Goal: Task Accomplishment & Management: Manage account settings

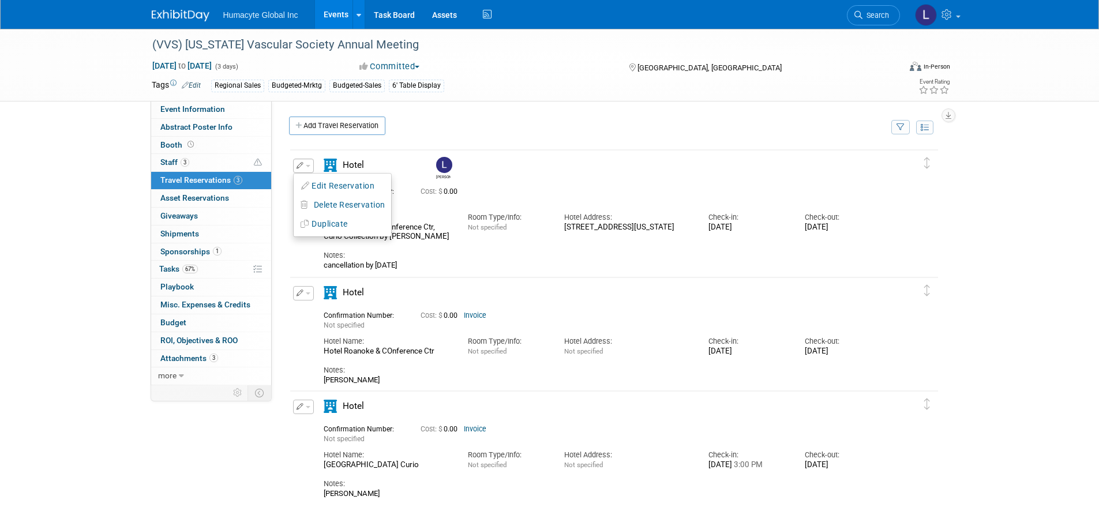
click at [567, 146] on div "Delete Reservation Linda Not specified Cost: $ 0.00" at bounding box center [613, 327] width 667 height 373
click at [171, 243] on link "1 Sponsorships 1" at bounding box center [211, 251] width 120 height 17
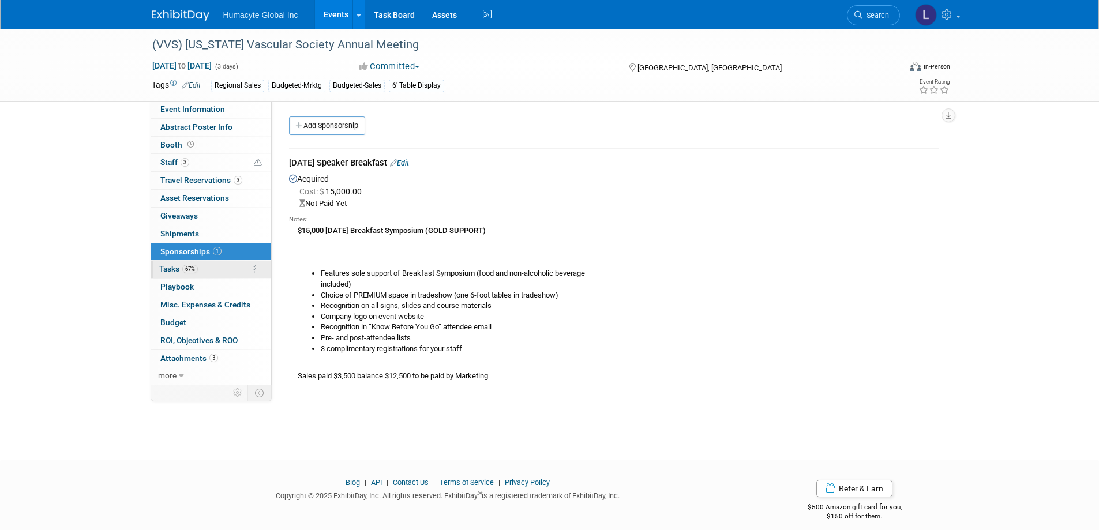
click at [168, 267] on span "Tasks 67%" at bounding box center [178, 268] width 39 height 9
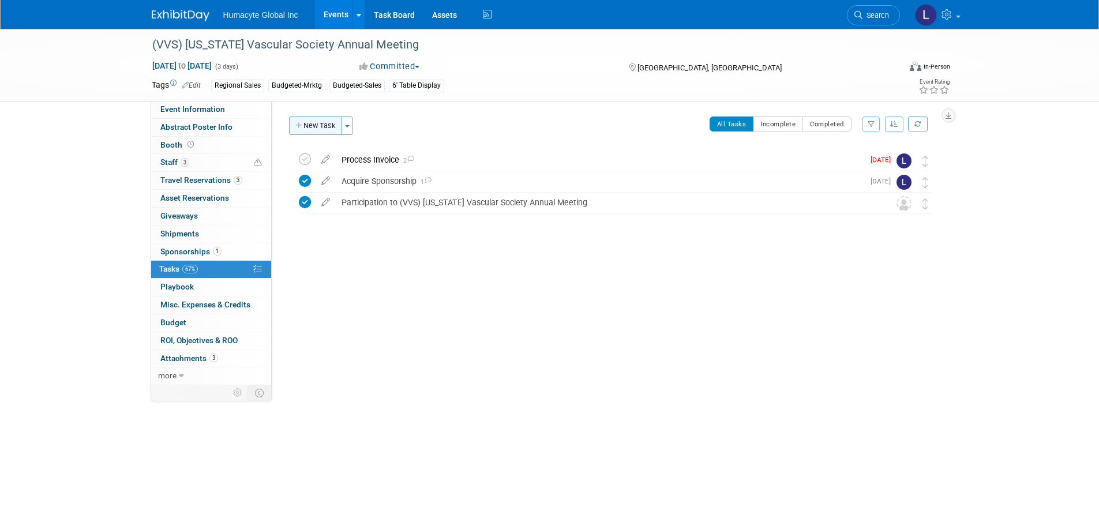
click at [313, 126] on button "New Task" at bounding box center [315, 125] width 53 height 18
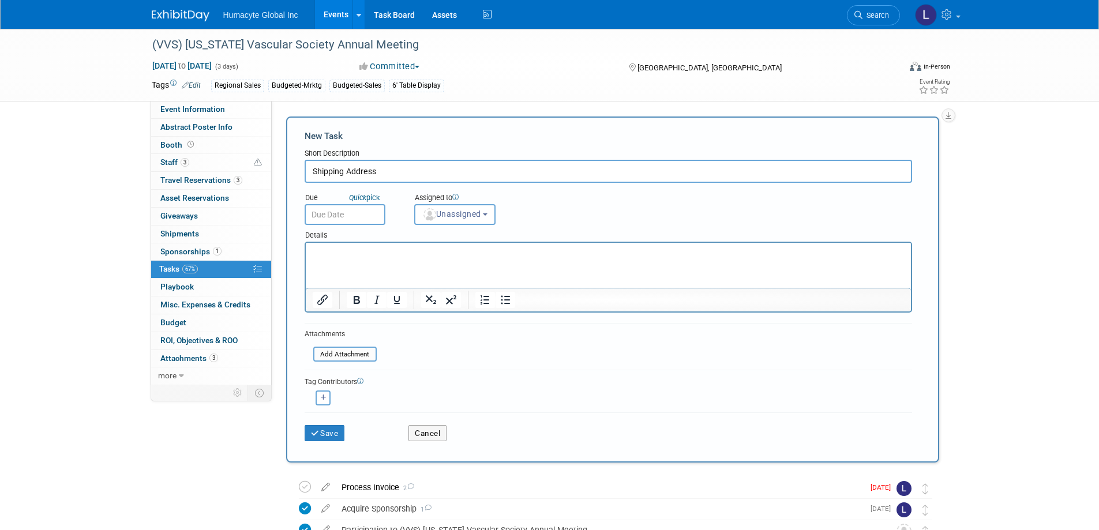
type input "Shipping Address"
click at [341, 214] on input "text" at bounding box center [344, 214] width 81 height 21
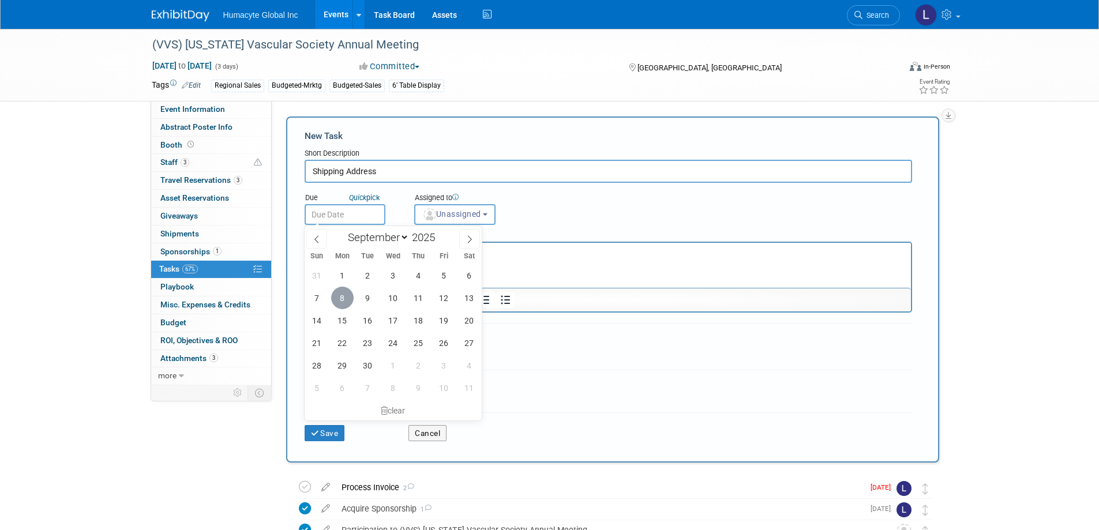
click at [351, 302] on span "8" at bounding box center [342, 298] width 22 height 22
type input "Sep 8, 2025"
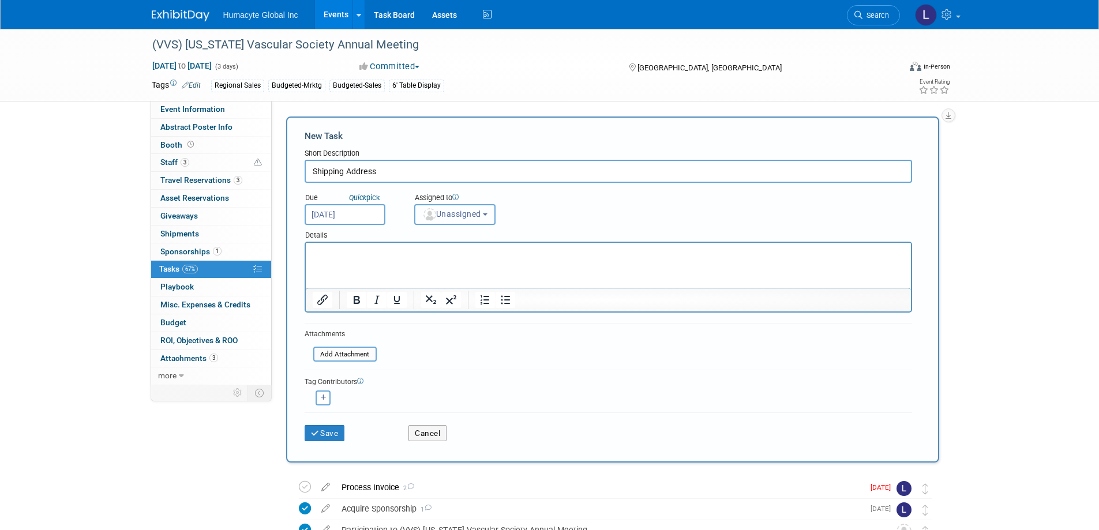
click at [453, 210] on span "Unassigned" at bounding box center [451, 213] width 59 height 9
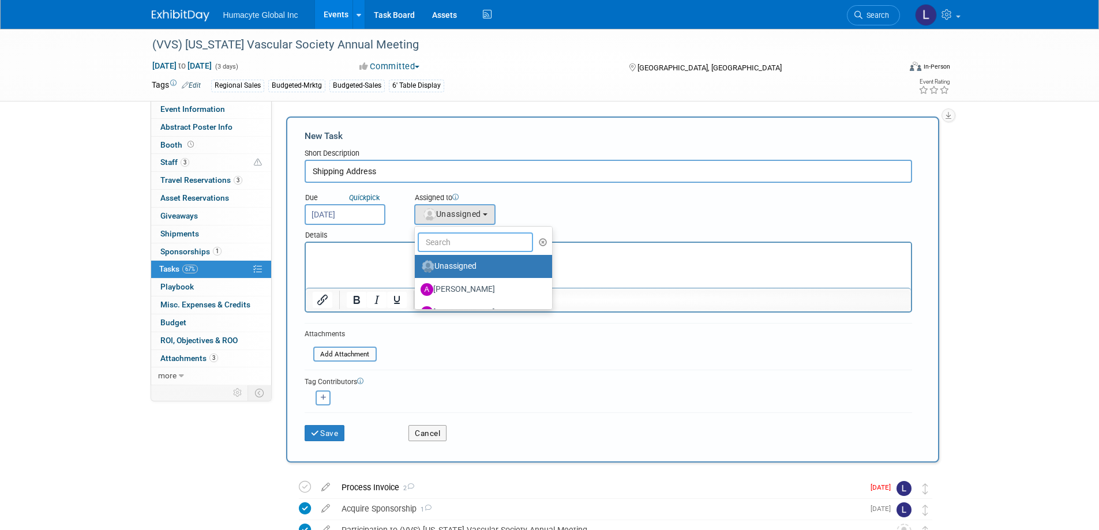
click at [443, 244] on input "text" at bounding box center [475, 242] width 115 height 20
type input "S"
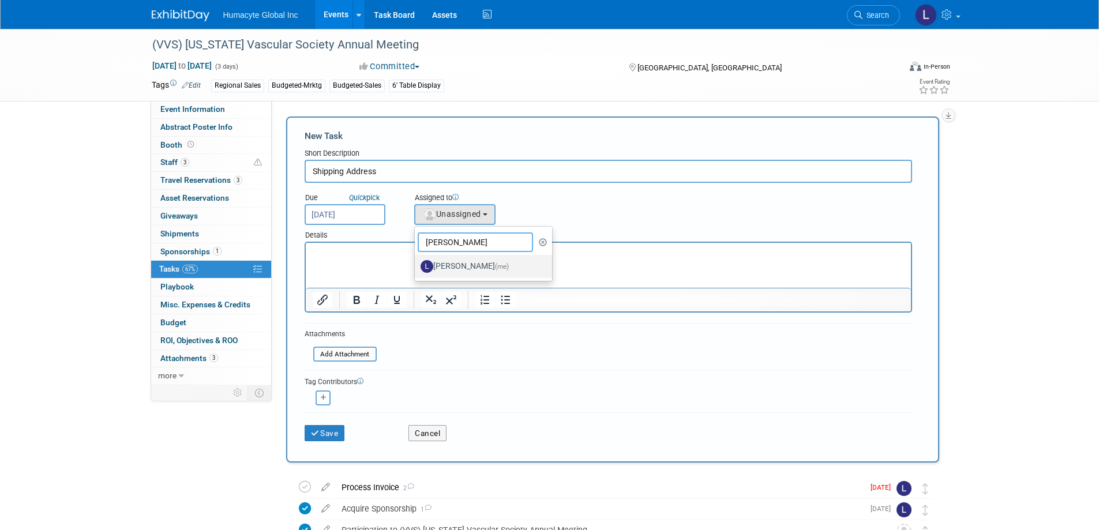
type input "Linda"
click at [491, 265] on label "Linda Hamilton (me)" at bounding box center [480, 266] width 121 height 18
click at [416, 265] on input "Linda Hamilton (me)" at bounding box center [412, 264] width 7 height 7
select select "37db9ad9-d629-4432-a702-64294516bf75"
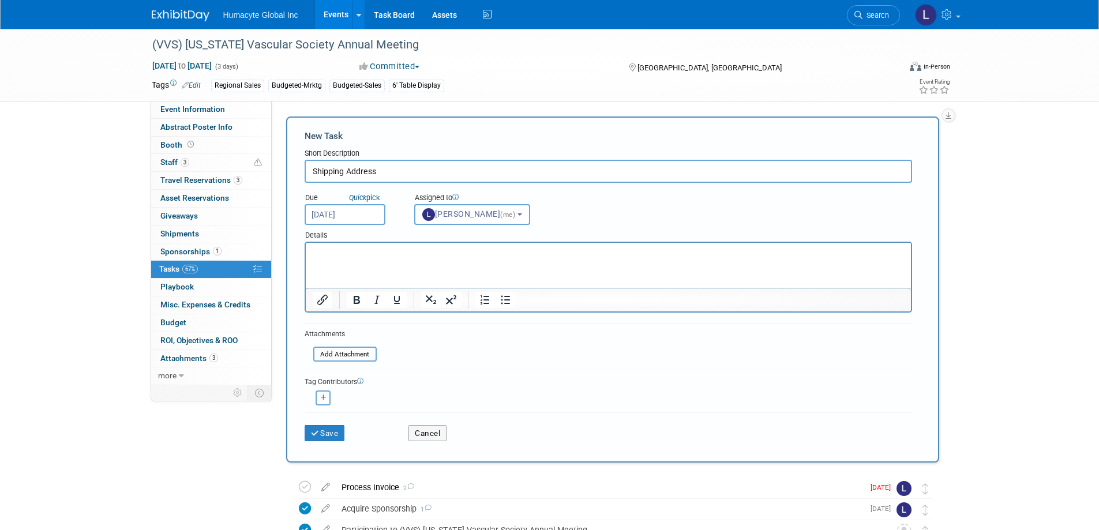
click at [488, 259] on html at bounding box center [607, 251] width 605 height 16
click at [407, 168] on input "Shipping Address" at bounding box center [607, 171] width 607 height 23
type input "Shipping Address for Sam"
drag, startPoint x: 360, startPoint y: 242, endPoint x: 326, endPoint y: 242, distance: 34.0
click at [326, 242] on div at bounding box center [607, 277] width 607 height 71
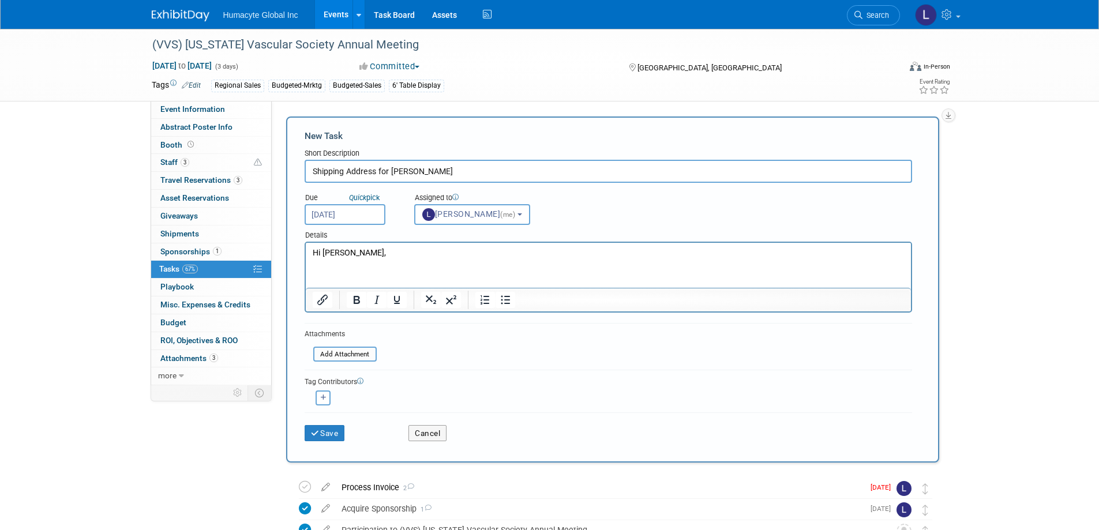
click at [338, 257] on p "Hi Sam," at bounding box center [608, 253] width 592 height 12
drag, startPoint x: 367, startPoint y: 262, endPoint x: 598, endPoint y: 503, distance: 334.0
click at [305, 257] on html "Hi Sam," at bounding box center [607, 251] width 605 height 16
click at [353, 259] on html "Hi Sam," at bounding box center [607, 251] width 605 height 16
drag, startPoint x: 344, startPoint y: 251, endPoint x: 561, endPoint y: 481, distance: 315.7
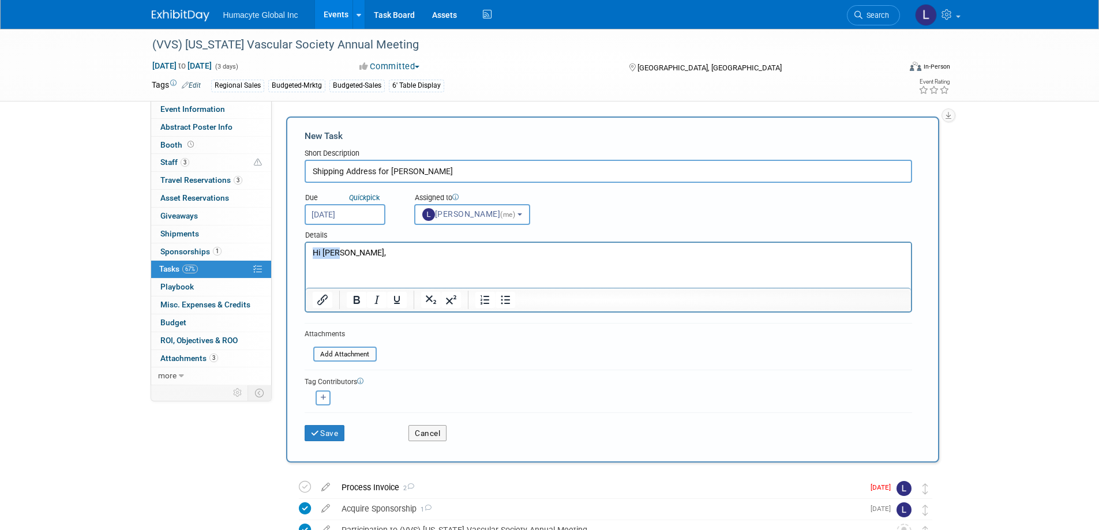
click at [305, 243] on html "Hi Sam," at bounding box center [607, 251] width 605 height 16
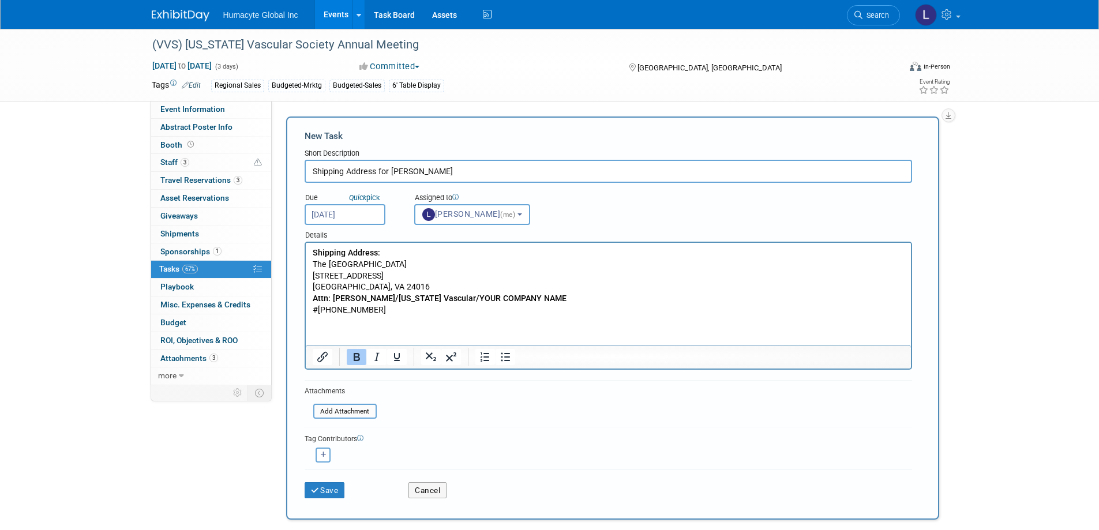
drag, startPoint x: 468, startPoint y: 299, endPoint x: 627, endPoint y: 303, distance: 159.2
click at [627, 303] on p "Attn: Jennifer Cheetham/Virginia Vascular/YOUR COMPANY NAME" at bounding box center [608, 299] width 592 height 12
click at [615, 253] on p "Shipping Address:" at bounding box center [608, 253] width 592 height 12
click at [432, 299] on b "Attn: Jennifer Cheetham/Virginia Vascular/HUMACYTE" at bounding box center [417, 298] width 210 height 9
click at [319, 454] on button "button" at bounding box center [322, 454] width 15 height 15
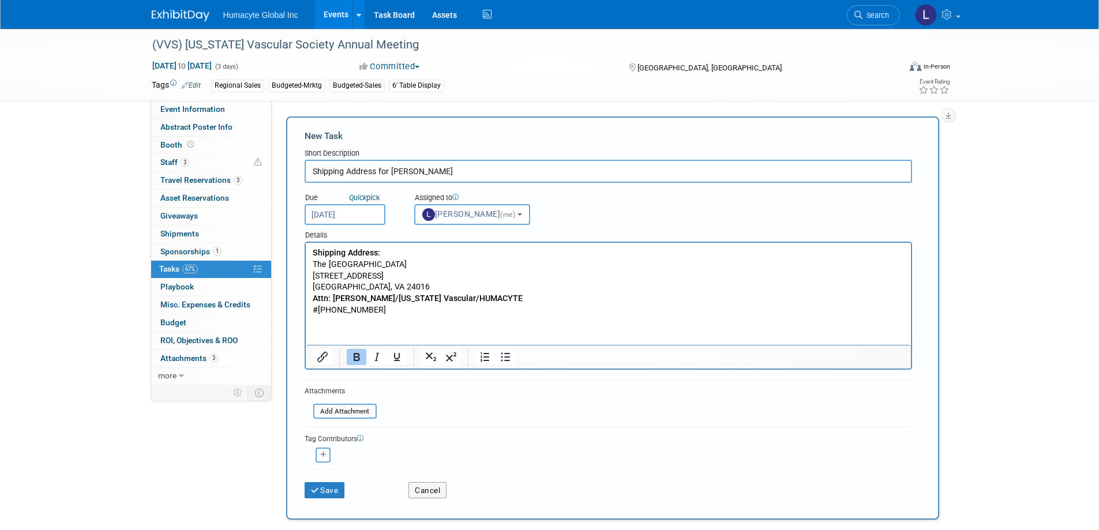
select select
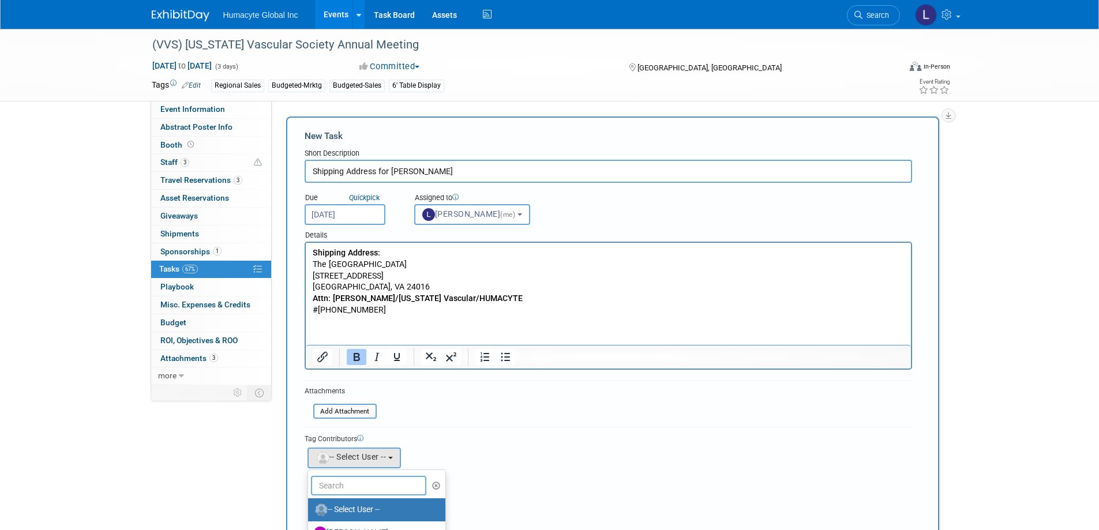
click at [357, 477] on input "text" at bounding box center [368, 486] width 115 height 20
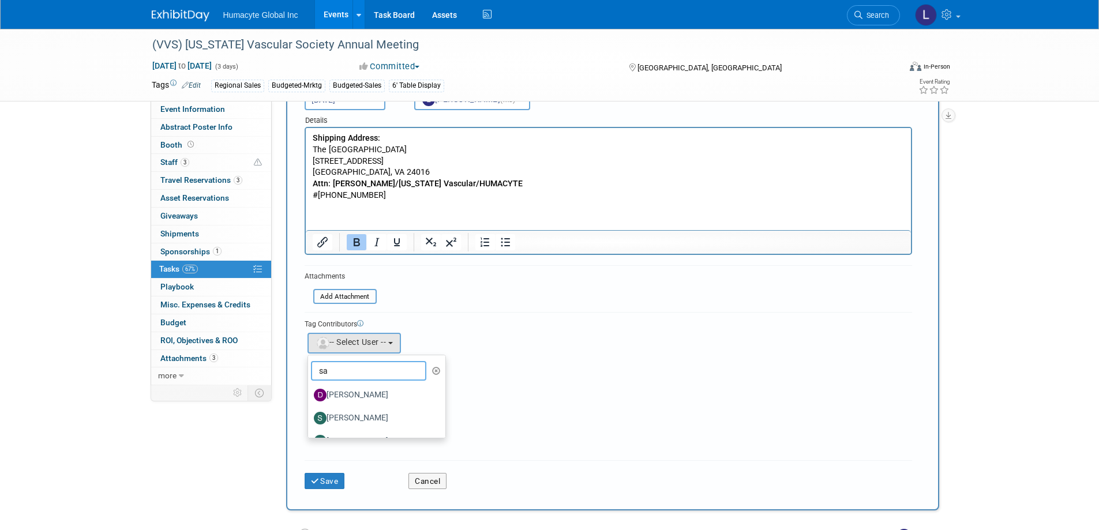
scroll to position [115, 0]
type input "sa"
click at [375, 417] on label "Sam Cashion" at bounding box center [374, 417] width 121 height 18
click at [310, 417] on input "Sam Cashion" at bounding box center [305, 415] width 7 height 7
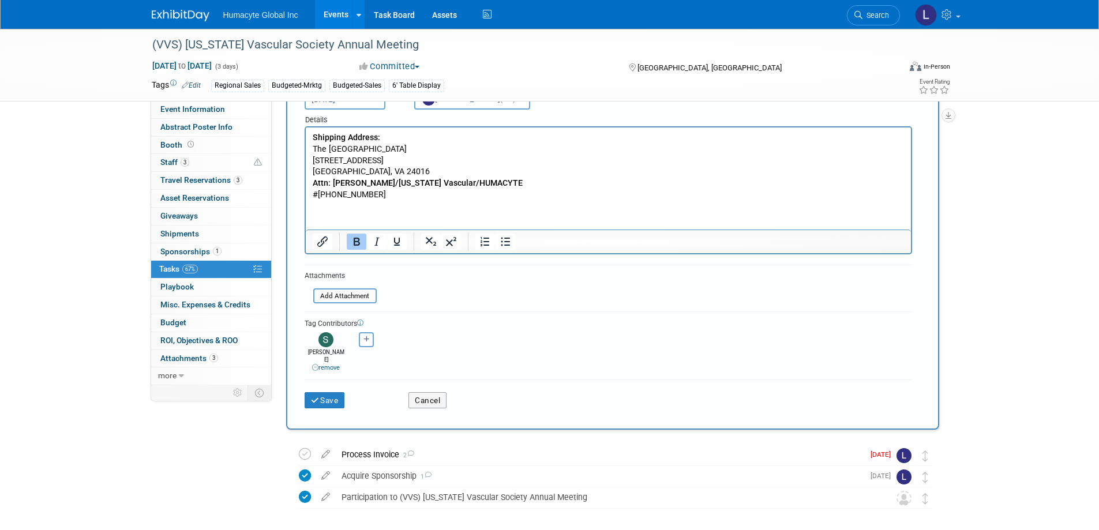
click at [362, 341] on button "button" at bounding box center [366, 339] width 15 height 15
select select
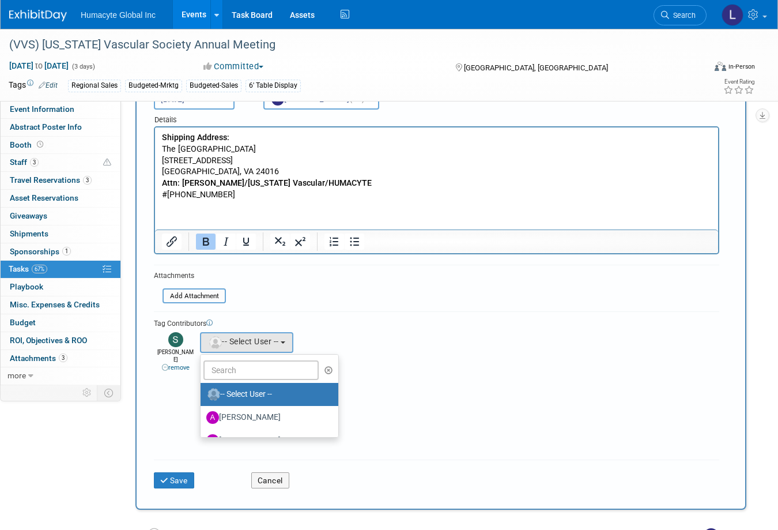
click at [302, 352] on div "Adrian remove Anthony remove" at bounding box center [437, 350] width 566 height 43
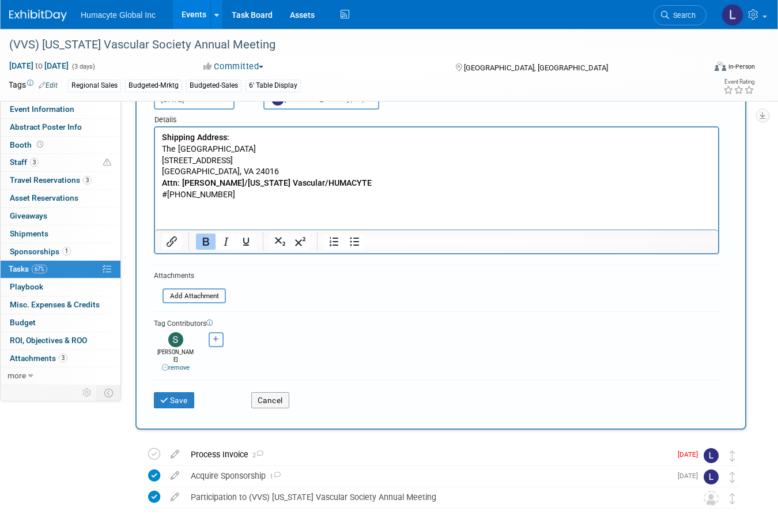
click at [212, 344] on button "button" at bounding box center [216, 339] width 15 height 15
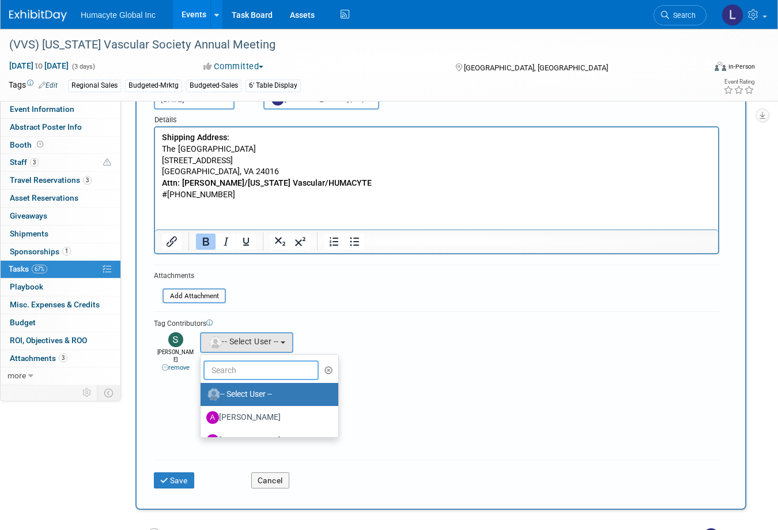
click at [223, 365] on input "text" at bounding box center [261, 370] width 115 height 20
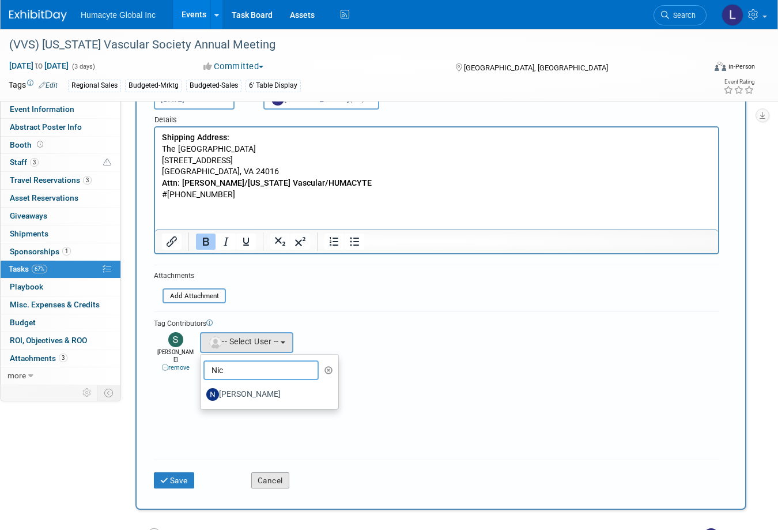
type input "Nic"
click at [277, 395] on label "Nicholas Kulp" at bounding box center [266, 394] width 121 height 18
click at [202, 395] on input "Nicholas Kulp" at bounding box center [198, 392] width 7 height 7
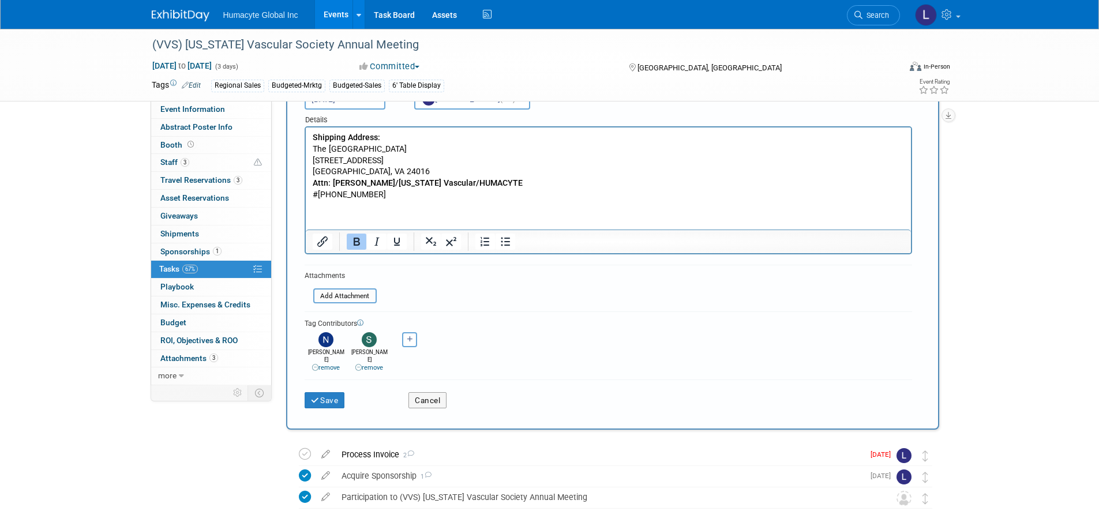
click at [584, 291] on form "New Task Short Description Shipping Address for Sam Due Quick pick Sep 8, 2025 …" at bounding box center [612, 215] width 616 height 402
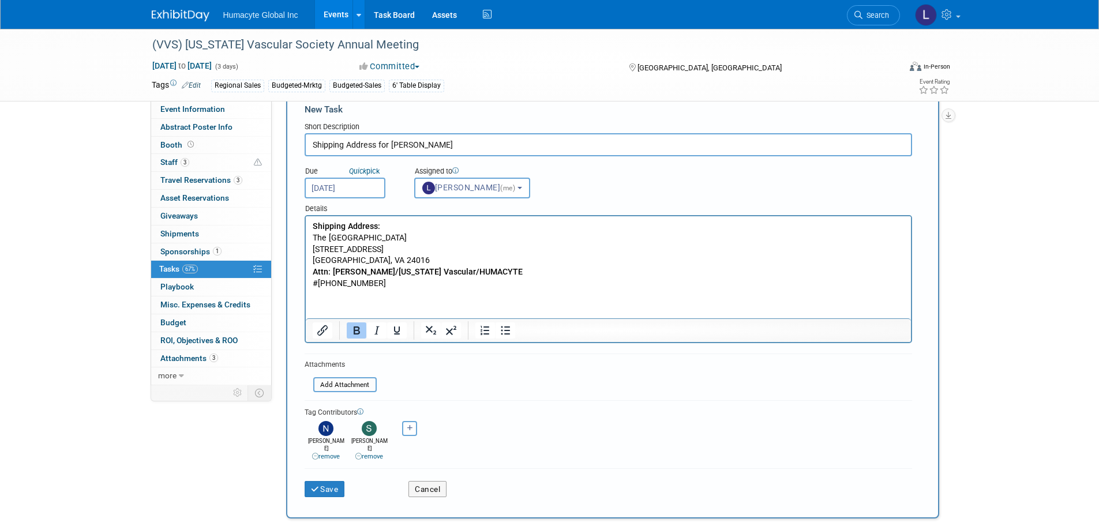
scroll to position [0, 0]
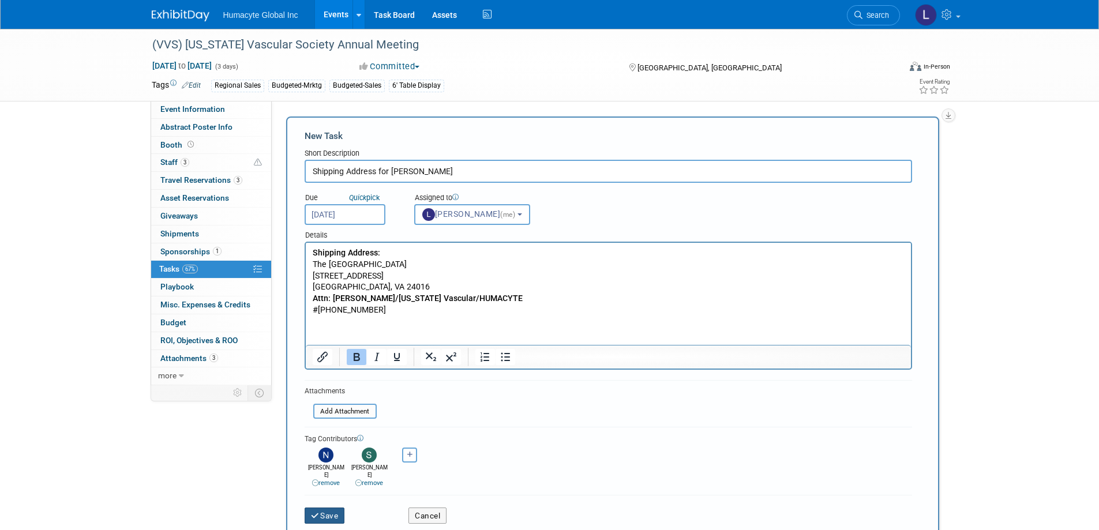
click at [323, 510] on button "Save" at bounding box center [324, 515] width 40 height 16
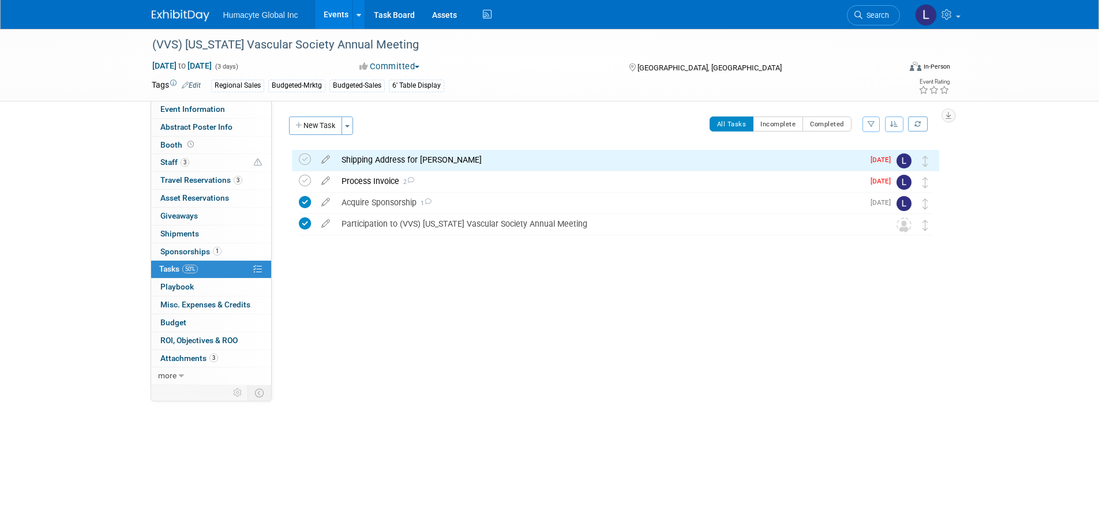
click at [468, 298] on div "**********" at bounding box center [610, 243] width 676 height 284
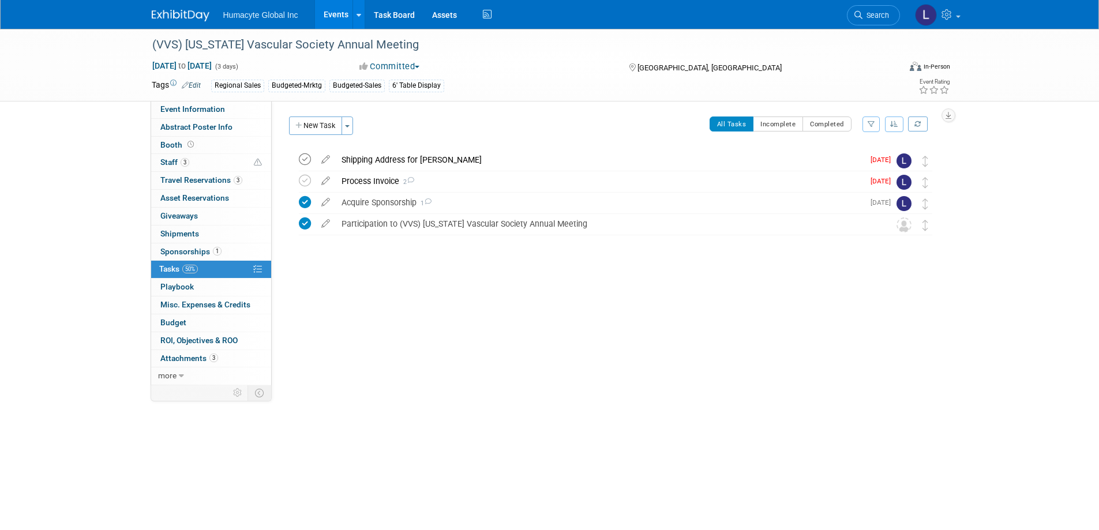
click at [302, 160] on icon at bounding box center [305, 159] width 12 height 12
click at [351, 182] on div "Process Invoice 2" at bounding box center [600, 181] width 528 height 20
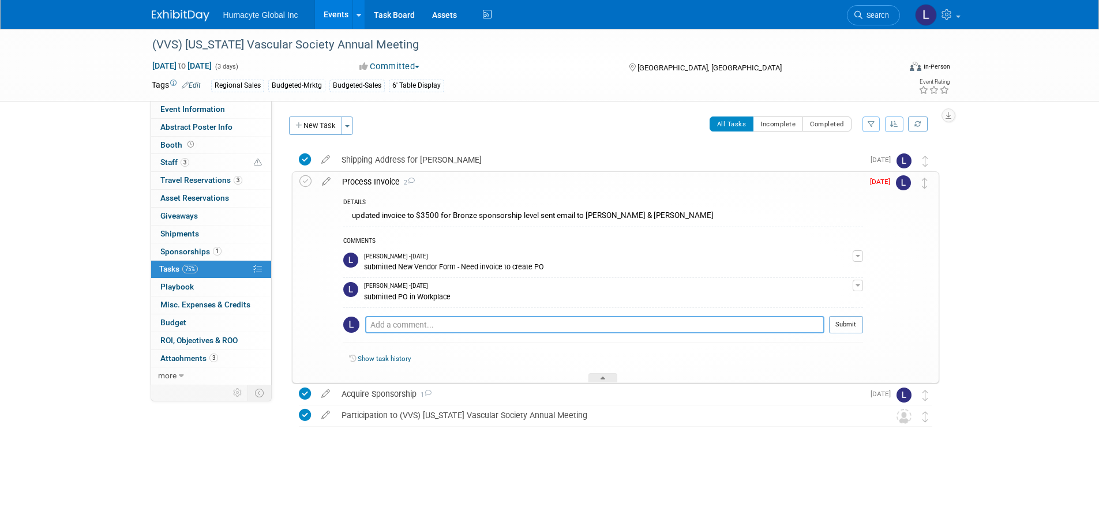
click at [384, 329] on textarea at bounding box center [594, 324] width 459 height 17
type textarea "Invoice submitted"
click at [176, 234] on span "Shipments 0" at bounding box center [179, 233] width 39 height 9
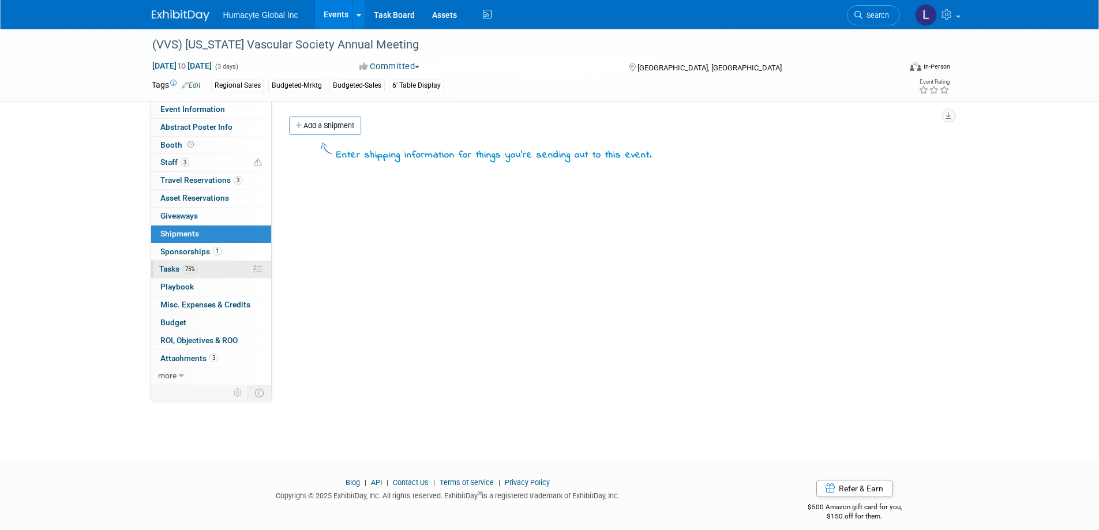
click at [170, 271] on span "Tasks 75%" at bounding box center [178, 268] width 39 height 9
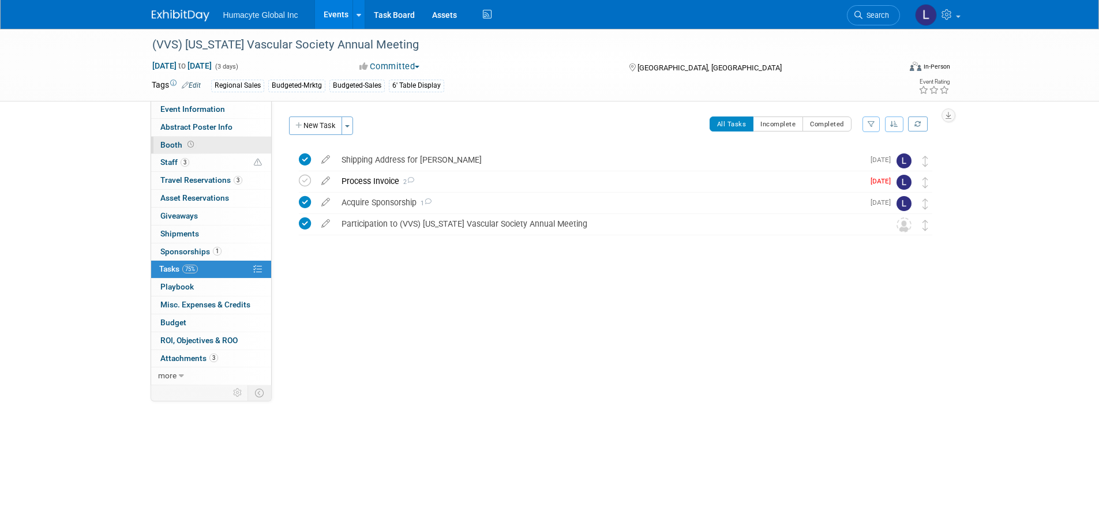
click at [177, 142] on span "Booth" at bounding box center [178, 144] width 36 height 9
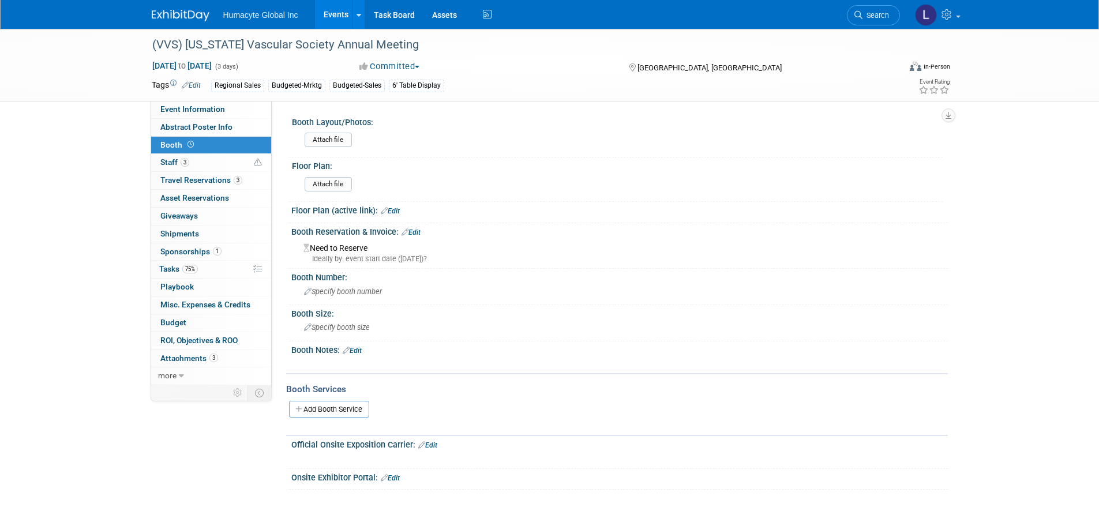
click at [362, 351] on link "Edit" at bounding box center [352, 351] width 19 height 8
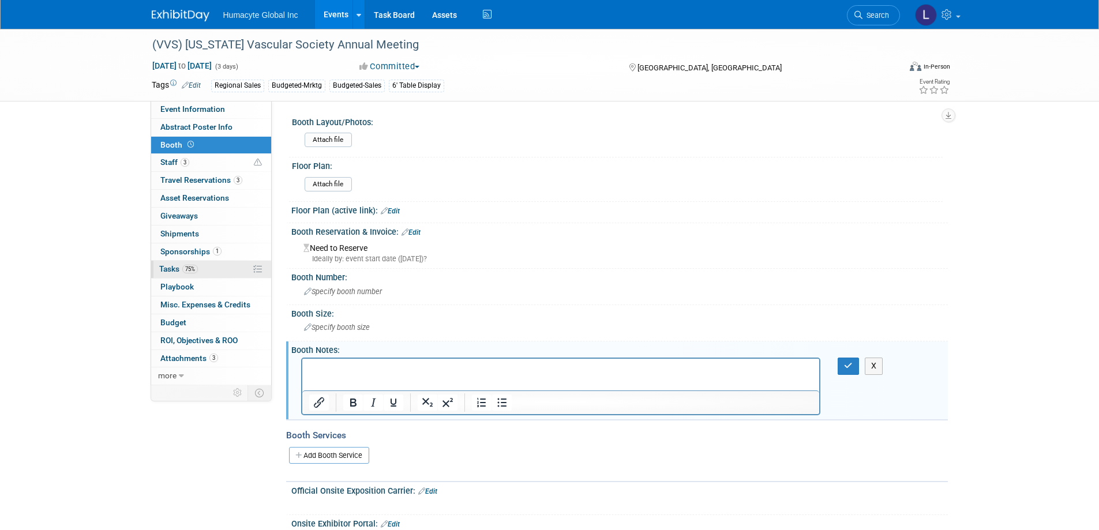
click at [178, 267] on span "Tasks 75%" at bounding box center [178, 268] width 39 height 9
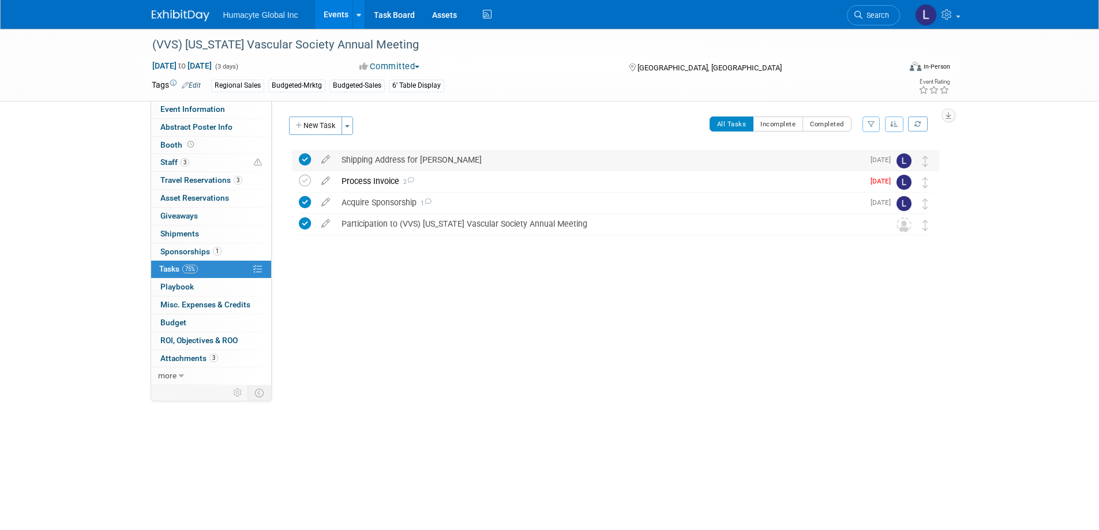
click at [382, 158] on div "Shipping Address for Sam" at bounding box center [600, 160] width 528 height 20
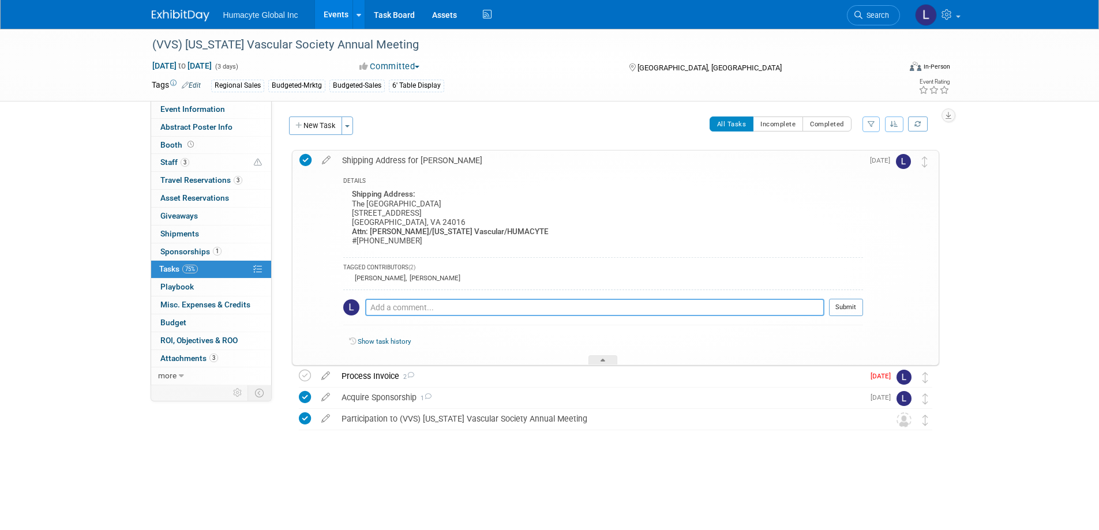
click at [401, 308] on textarea at bounding box center [594, 307] width 459 height 17
type textarea "s"
type textarea "Sam can youmake sure that you included an"
click at [324, 156] on icon at bounding box center [326, 158] width 20 height 14
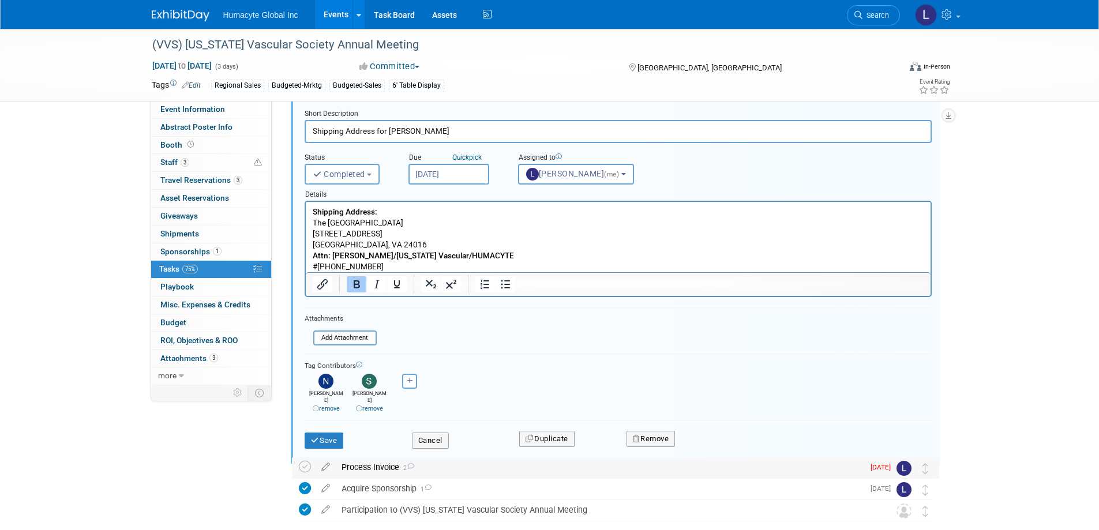
scroll to position [112, 0]
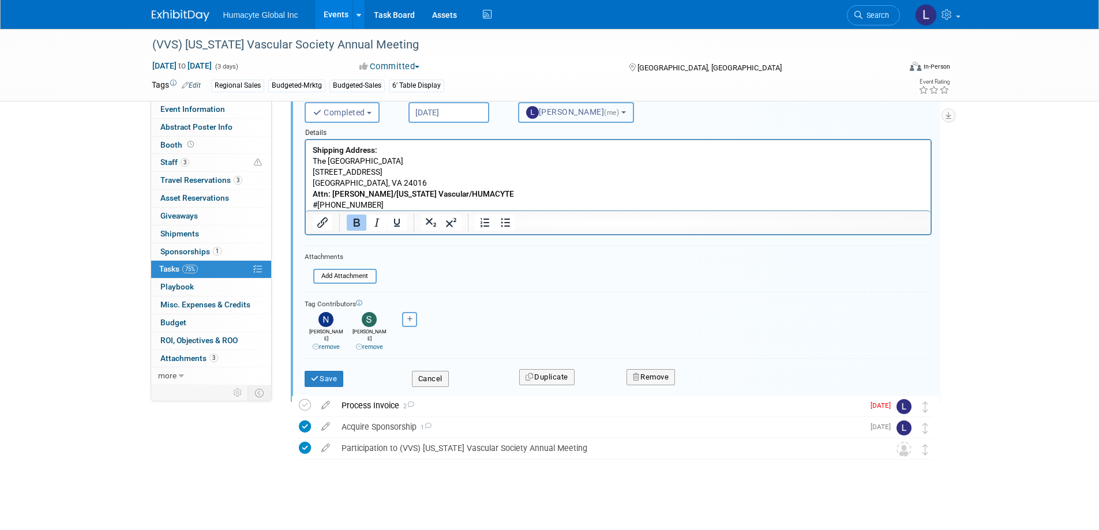
click at [532, 111] on img "button" at bounding box center [532, 112] width 13 height 13
click at [570, 140] on input "text" at bounding box center [578, 140] width 115 height 20
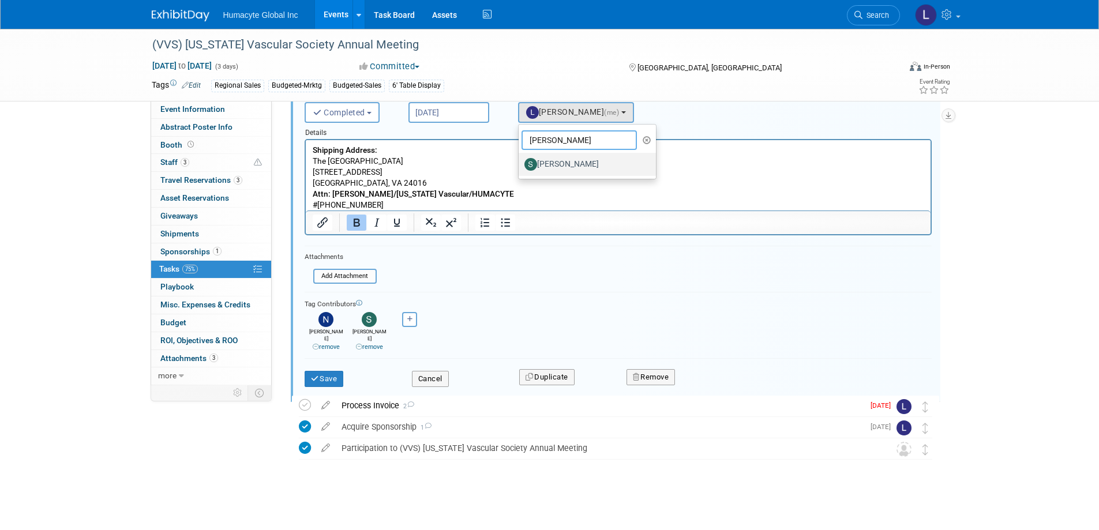
type input "Sam"
click at [600, 153] on link "Sam Cashion" at bounding box center [587, 164] width 138 height 23
click at [597, 161] on label "Sam Cashion" at bounding box center [584, 164] width 121 height 18
click at [520, 161] on input "Sam Cashion" at bounding box center [516, 162] width 7 height 7
select select "9c551317-dd98-44c6-ad2c-7587efb9be0f"
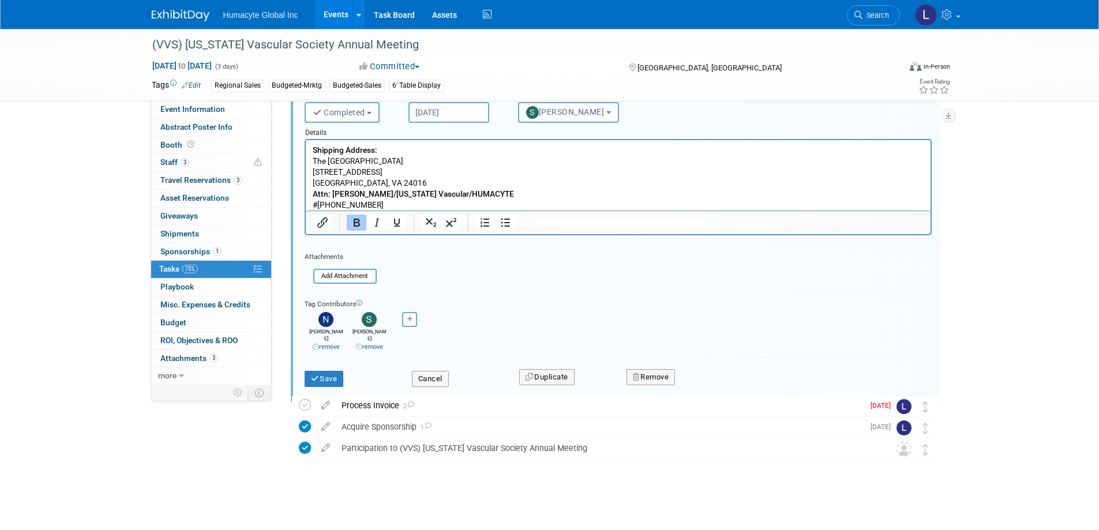
click at [411, 186] on p "Shipping Address: The Hotel Roanoke & Conference Center 110 Shenandoah Avenue N…" at bounding box center [617, 178] width 611 height 66
click at [413, 204] on p "Shipping Address: The Hotel Roanoke & Conference Center 110 Shenandoah Avenue N…" at bounding box center [617, 178] width 611 height 66
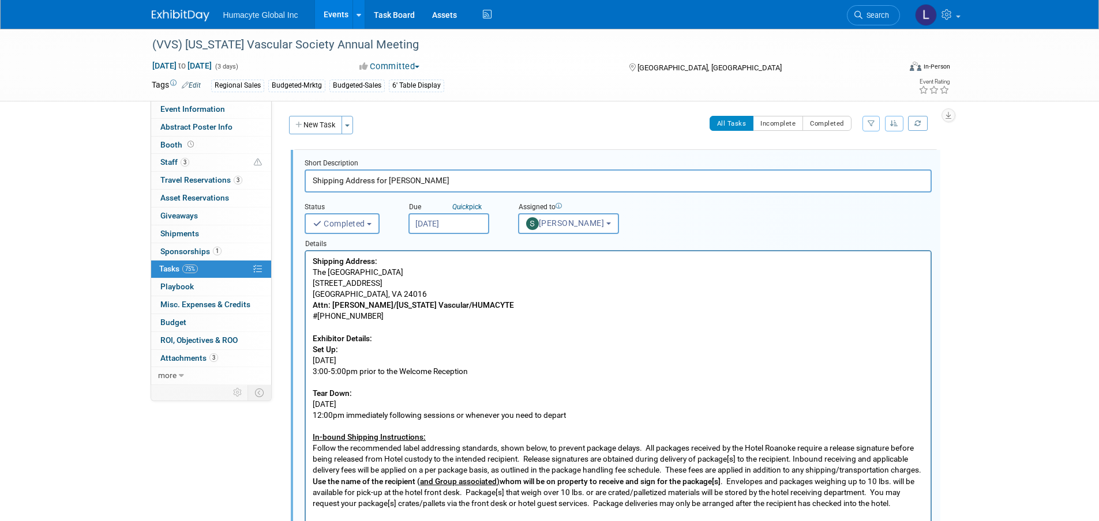
scroll to position [0, 0]
click at [314, 262] on b "Shipping Address:" at bounding box center [344, 261] width 65 height 9
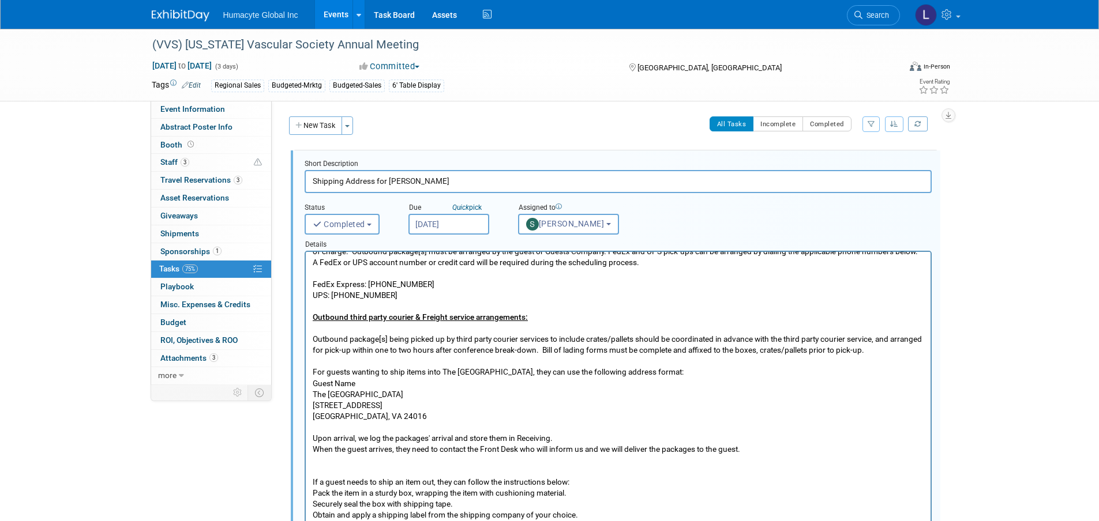
click at [388, 185] on input "Shipping Address for Sam" at bounding box center [617, 181] width 627 height 22
drag, startPoint x: 375, startPoint y: 180, endPoint x: 629, endPoint y: 198, distance: 254.9
click at [629, 198] on form "Short Description Shipping Address for Sam Status <i class="far fa-clock" style…" at bounding box center [618, 445] width 644 height 572
type input "Shipping Address Virginia Vascular"
click at [533, 91] on div "Regional Sales Budgeted-Mrktg Budgeted-Sales 6' Table Display" at bounding box center [512, 86] width 603 height 13
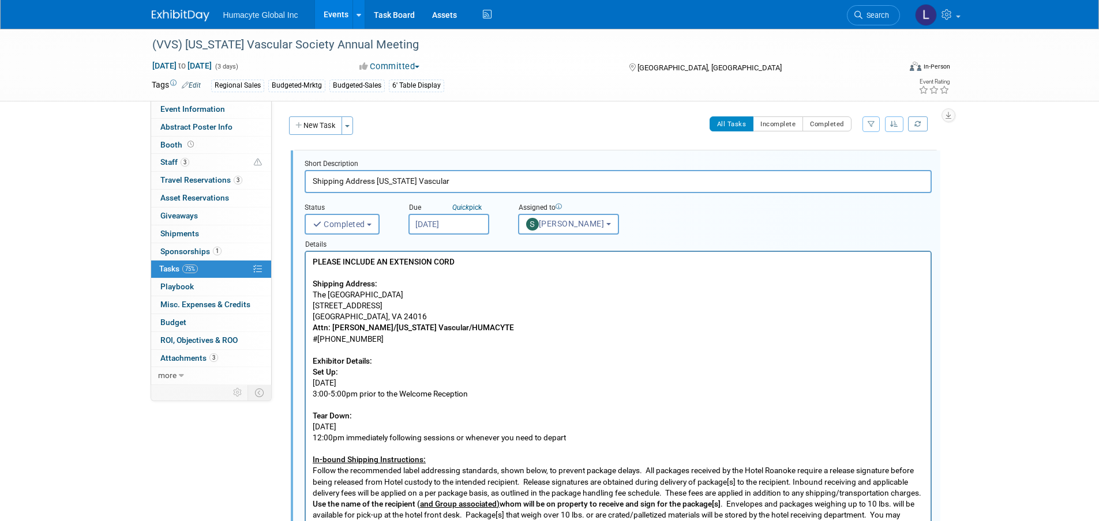
click at [463, 262] on p "PLEASE INCLUDE AN EXTENSION CORD" at bounding box center [617, 262] width 611 height 11
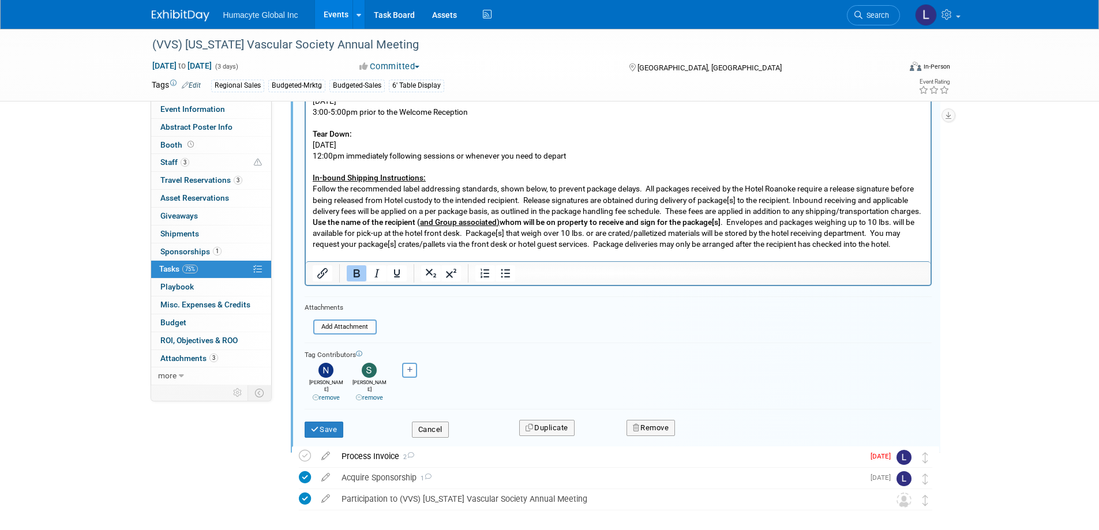
scroll to position [333, 0]
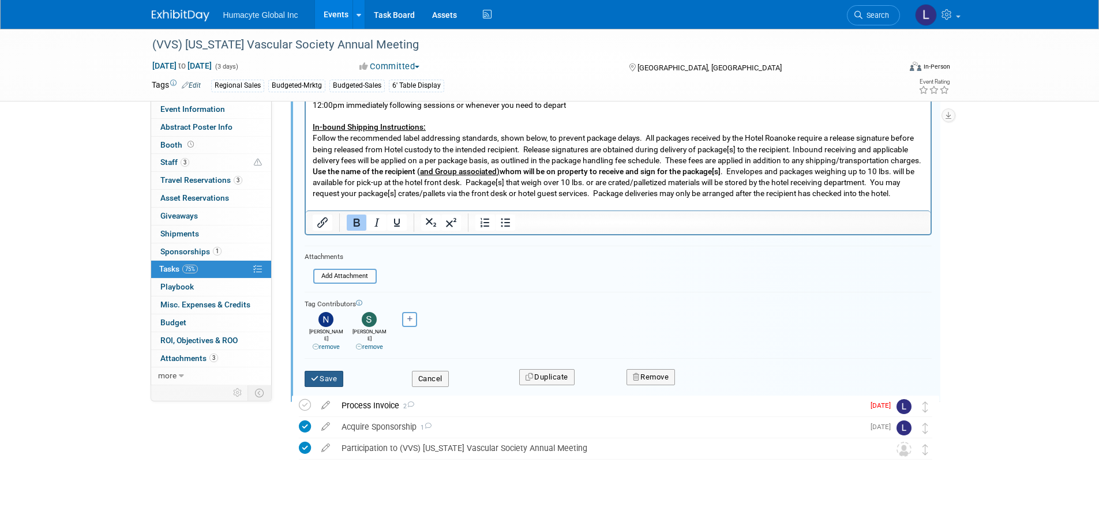
click at [322, 371] on button "Save" at bounding box center [323, 379] width 39 height 16
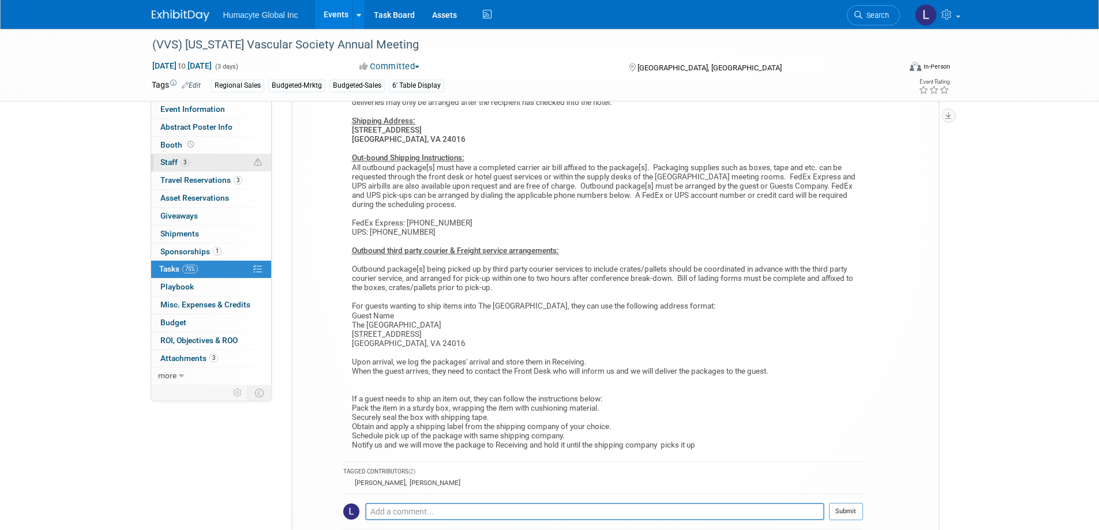
click at [168, 166] on span "Staff 3" at bounding box center [174, 161] width 29 height 9
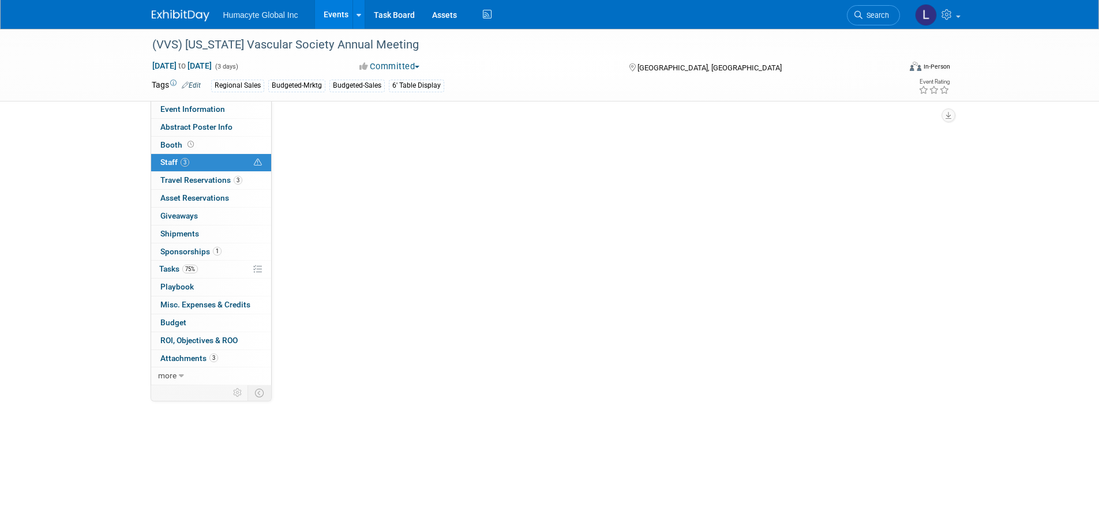
scroll to position [0, 0]
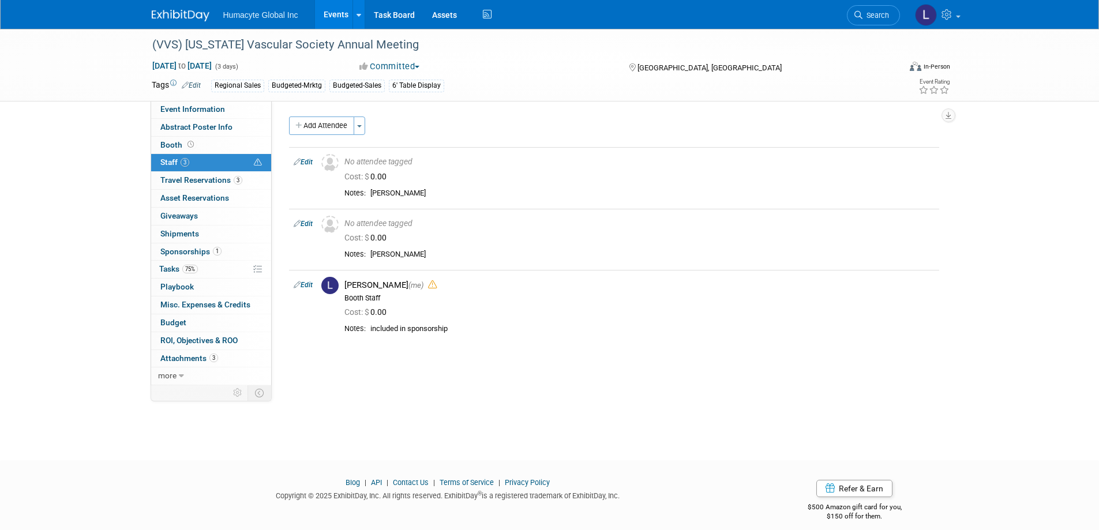
click at [474, 351] on div "Add Attendee Toggle Dropdown Quick -Tag Attendees Apply X select all cancel" at bounding box center [614, 235] width 650 height 239
click at [297, 282] on icon at bounding box center [297, 285] width 7 height 12
select select "37db9ad9-d629-4432-a702-64294516bf75"
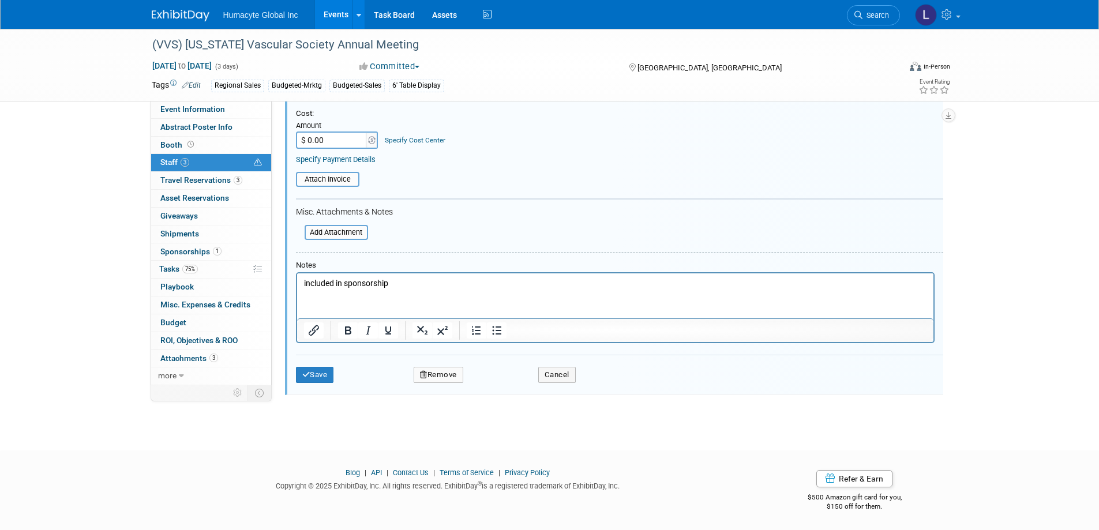
scroll to position [346, 0]
click at [445, 378] on button "Remove" at bounding box center [438, 374] width 50 height 16
click at [432, 415] on div "(VVS) Virginia Vascular Society Annual Meeting Sep 12, 2025 to Sep 14, 2025 (3 …" at bounding box center [549, 55] width 1099 height 745
click at [532, 387] on link "No" at bounding box center [539, 383] width 30 height 18
click at [310, 378] on button "Save" at bounding box center [315, 374] width 38 height 16
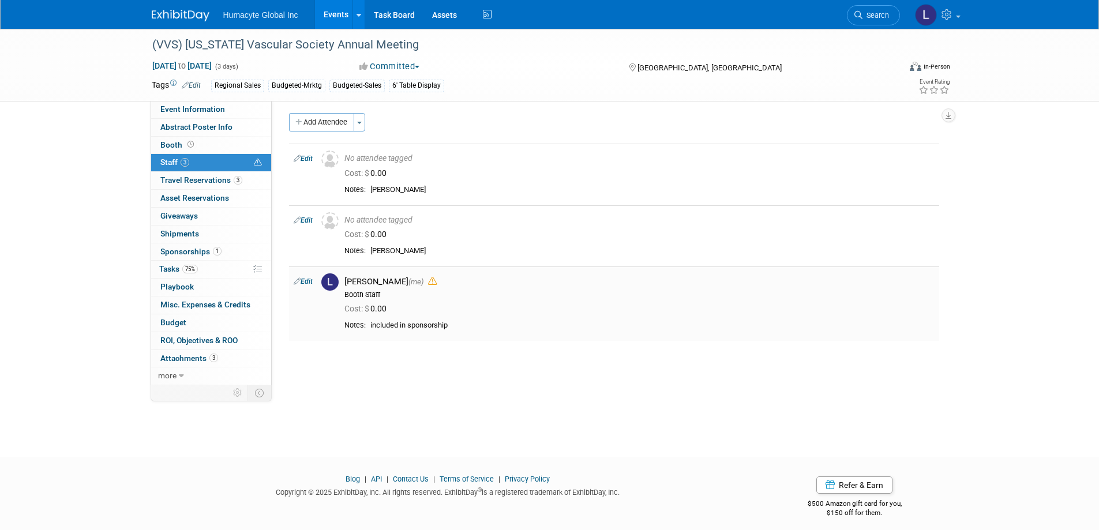
scroll to position [0, 0]
click at [1098, 320] on div "(VVS) Virginia Vascular Society Annual Meeting Sep 12, 2025 to Sep 14, 2025 (3 …" at bounding box center [549, 234] width 1099 height 411
click at [334, 7] on link "Events" at bounding box center [336, 14] width 42 height 29
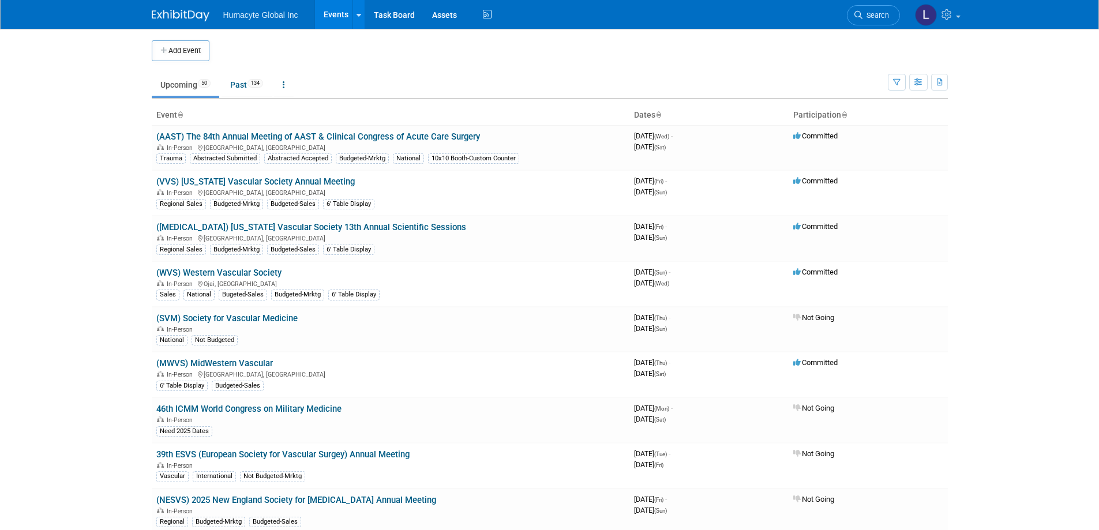
click at [220, 272] on link "(WVS) Western Vascular Society" at bounding box center [218, 273] width 125 height 10
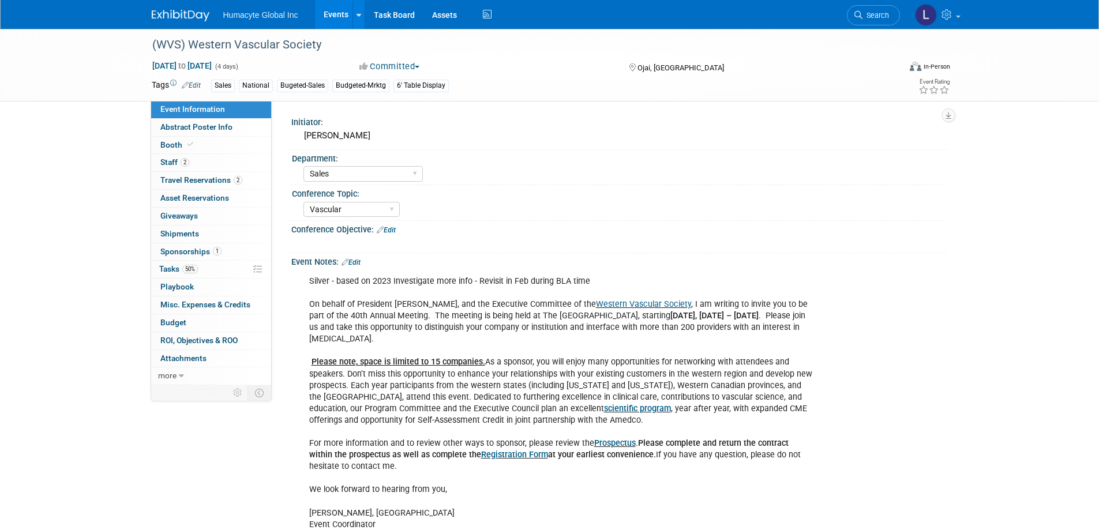
select select "Sales"
select select "Vascular"
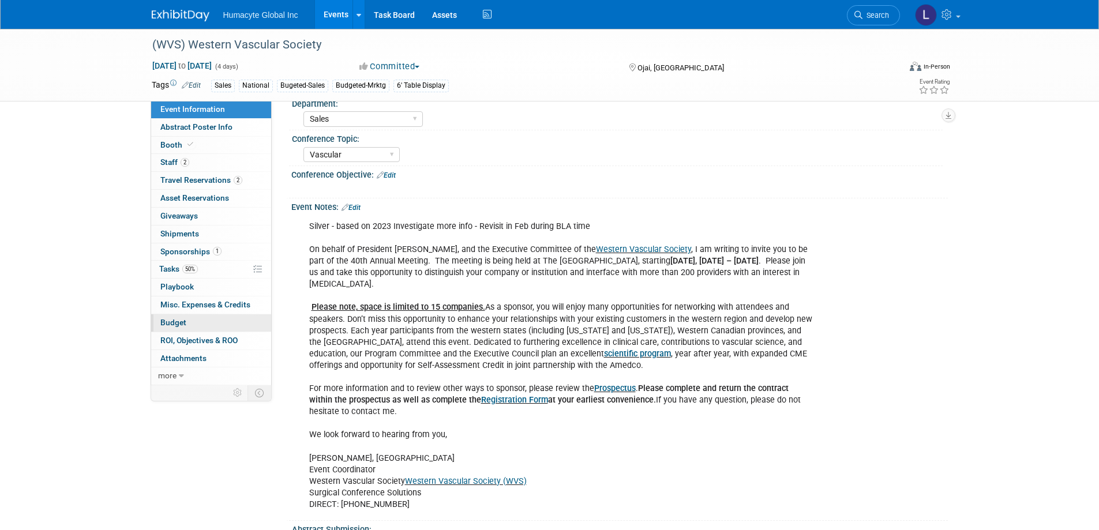
scroll to position [58, 0]
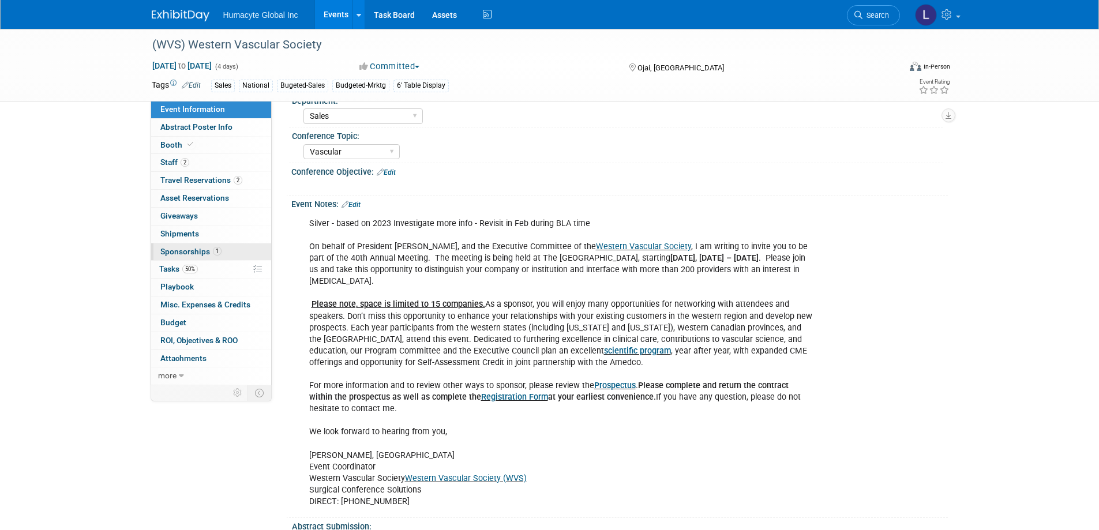
click at [189, 250] on span "Sponsorships 1" at bounding box center [190, 251] width 61 height 9
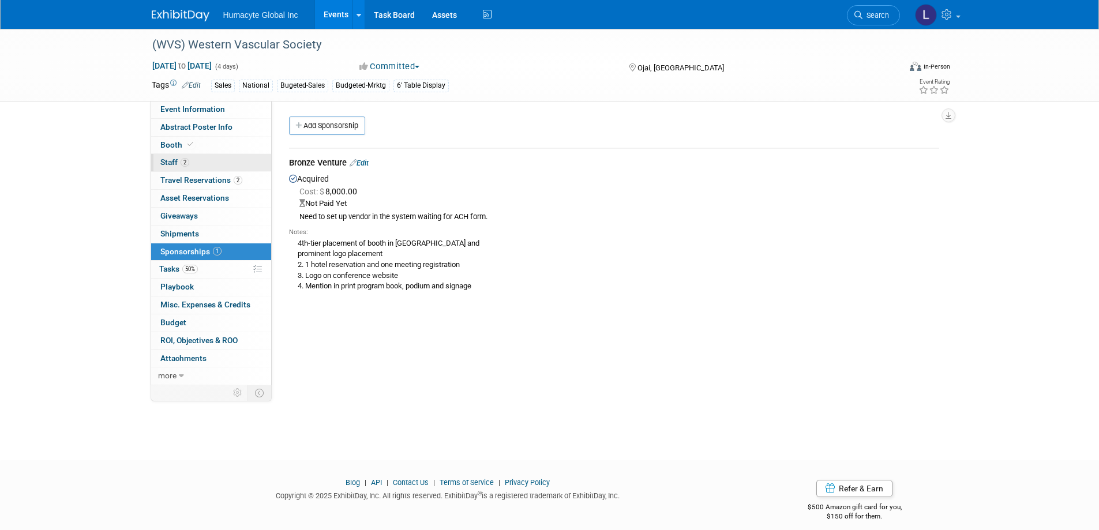
click at [172, 155] on link "2 Staff 2" at bounding box center [211, 162] width 120 height 17
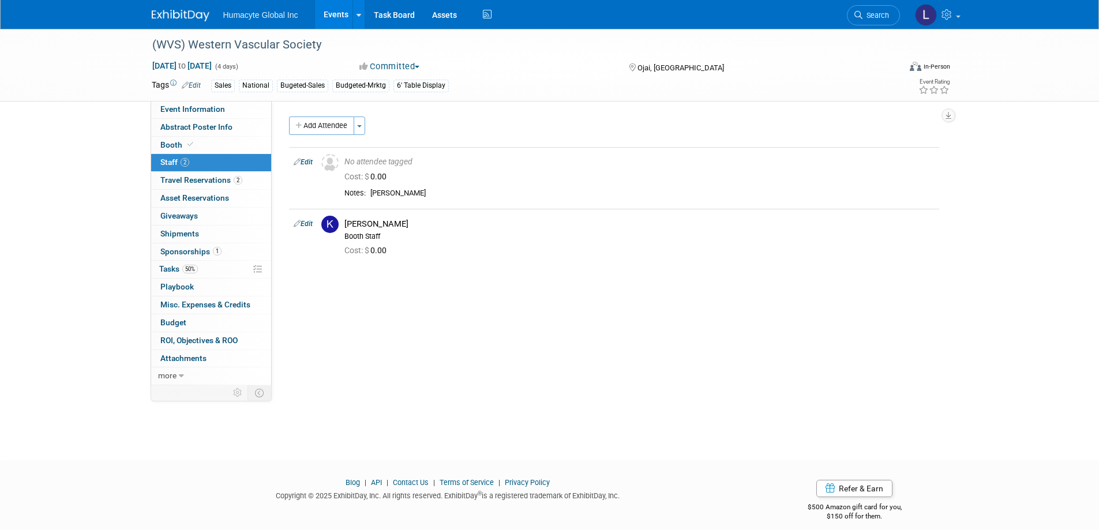
click at [423, 330] on div "Initiator: Mike Gonzales Department: Discovery & Pipeline Commercial Managed Ca…" at bounding box center [610, 243] width 676 height 284
click at [362, 126] on span "button" at bounding box center [359, 126] width 5 height 2
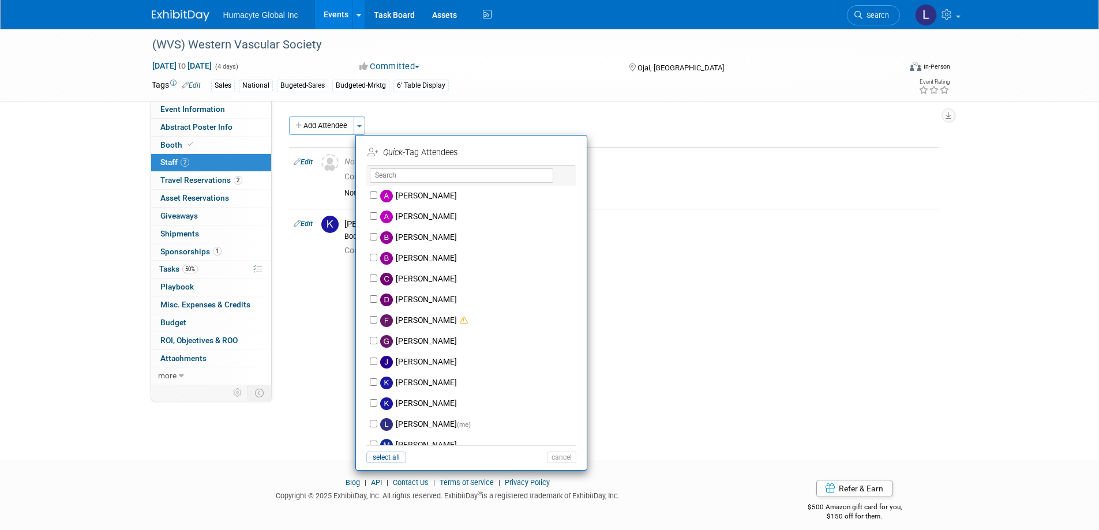
click at [287, 304] on div "Initiator: Mike Gonzales Department: Discovery & Pipeline Commercial Managed Ca…" at bounding box center [610, 243] width 676 height 284
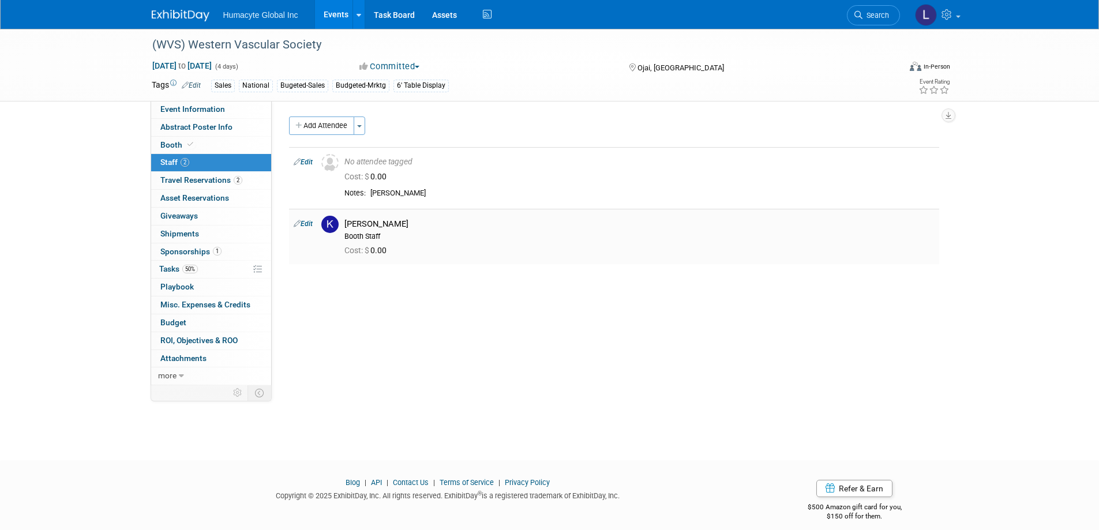
click at [309, 221] on link "Edit" at bounding box center [303, 224] width 19 height 8
select select "cfebb38e-f370-482a-a084-0757ac9ef8d3"
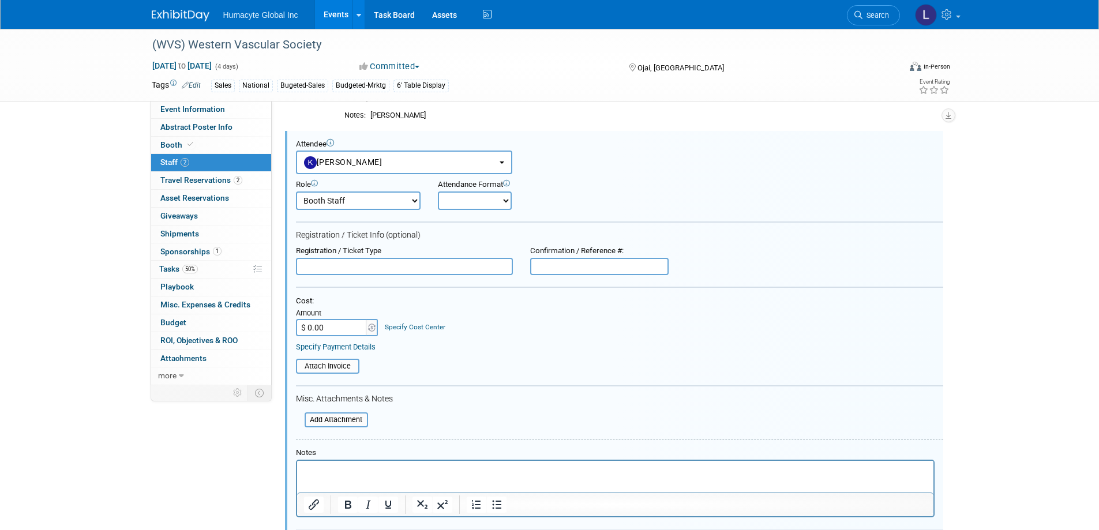
click at [318, 330] on input "$ 0.00" at bounding box center [332, 327] width 72 height 17
type input "$ 600.00"
click at [576, 317] on div "Cost: Amount $ 600.00 Specify Cost Center Cost Center -- Not Specified -- Dept …" at bounding box center [619, 316] width 647 height 40
click at [423, 320] on div "Specify Cost Center" at bounding box center [415, 322] width 61 height 20
click at [420, 338] on div "Cost: Amount $ 600.00 Specify Cost Center Cost Center -- Not Specified -- Dept …" at bounding box center [619, 323] width 647 height 55
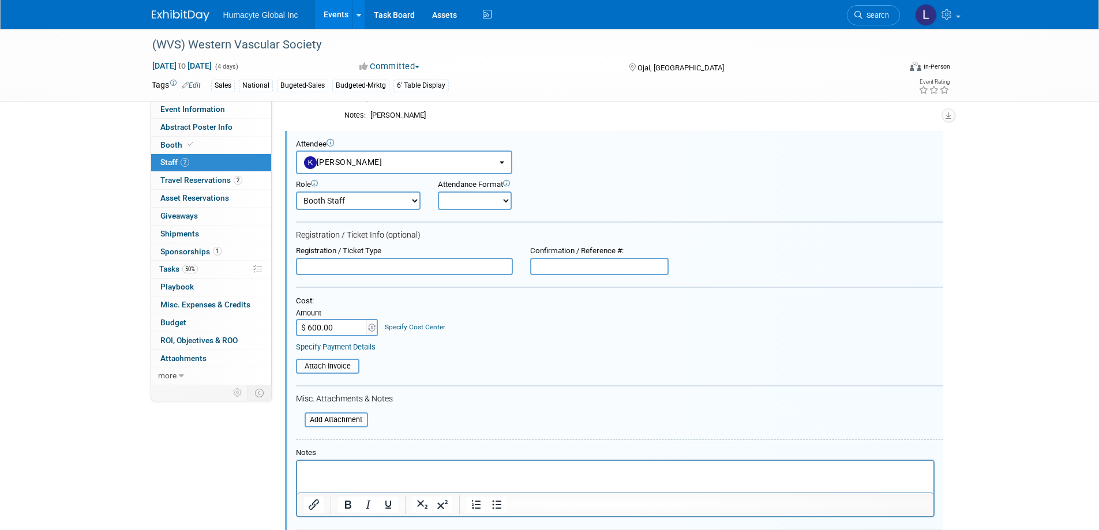
click at [415, 313] on div "Specify Cost Center" at bounding box center [415, 322] width 61 height 20
click at [415, 324] on link "Specify Cost Center" at bounding box center [415, 327] width 61 height 8
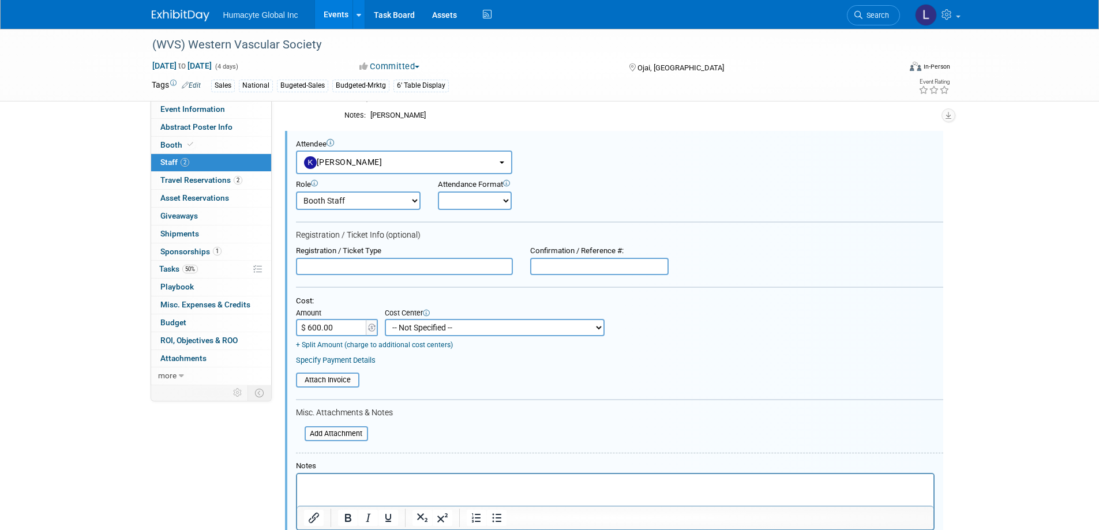
click at [431, 323] on select "-- Not Specified -- Dept 10 - Clinical Dept 11 - Clinical Ops Dept 12 - Medical…" at bounding box center [495, 327] width 220 height 17
select select "18966166"
click at [385, 319] on select "-- Not Specified -- Dept 10 - Clinical Dept 11 - Clinical Ops Dept 12 - Medical…" at bounding box center [495, 327] width 220 height 17
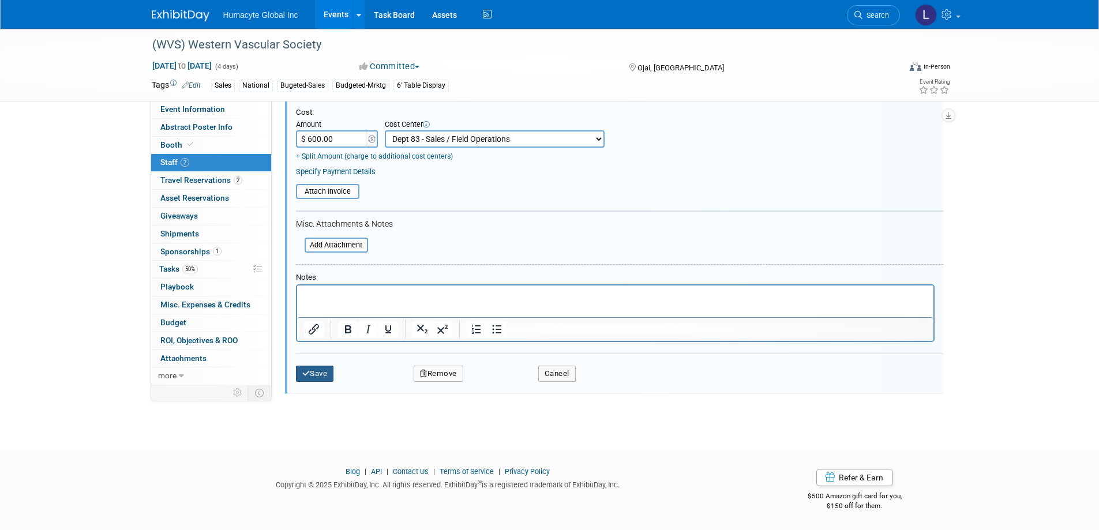
click at [329, 374] on button "Save" at bounding box center [315, 374] width 38 height 16
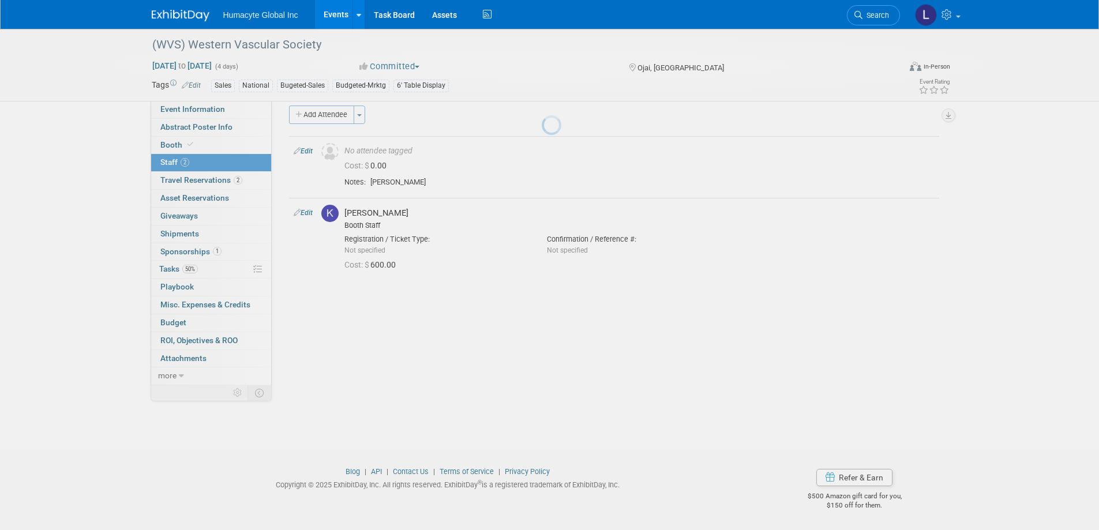
scroll to position [11, 0]
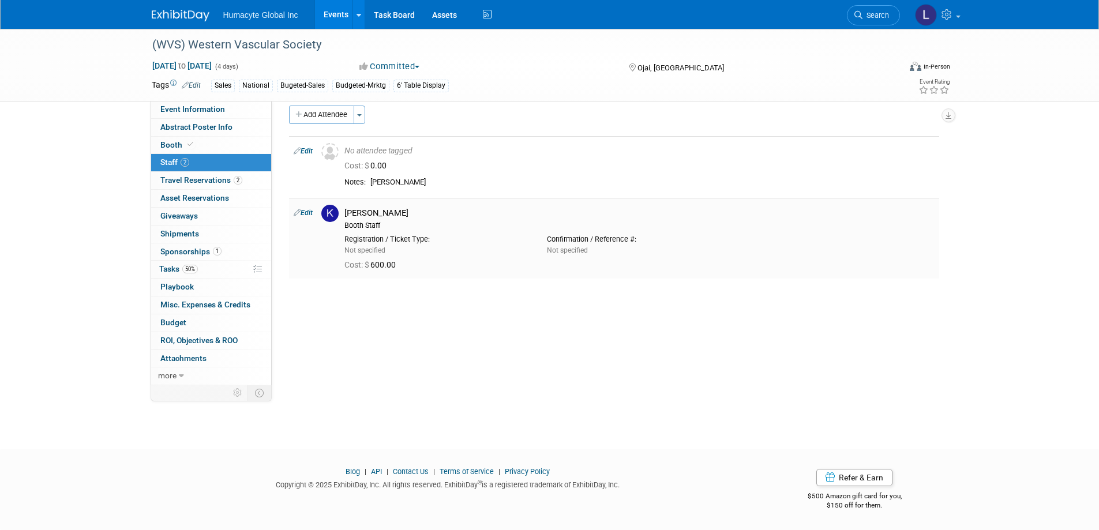
click at [419, 330] on div "Initiator: Mike Gonzales Department: Discovery & Pipeline Commercial Managed Ca…" at bounding box center [610, 232] width 676 height 284
click at [171, 107] on span "Event Information" at bounding box center [192, 108] width 65 height 9
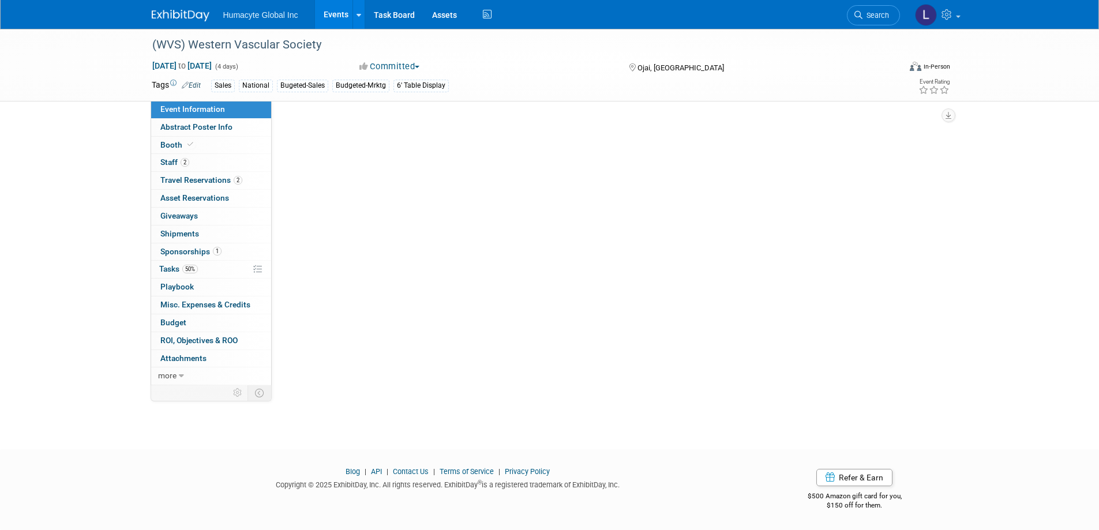
scroll to position [0, 0]
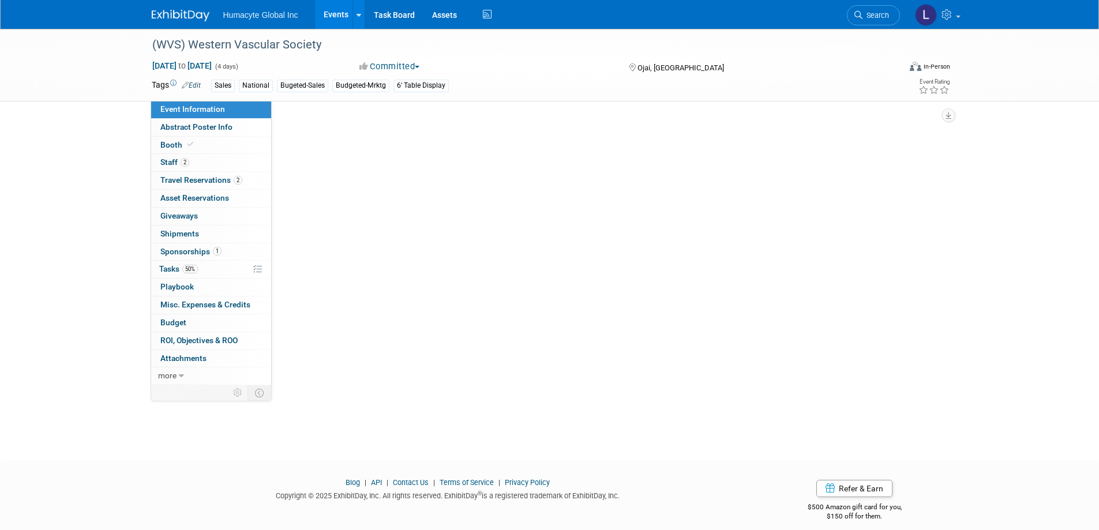
select select "Sales"
select select "Vascular"
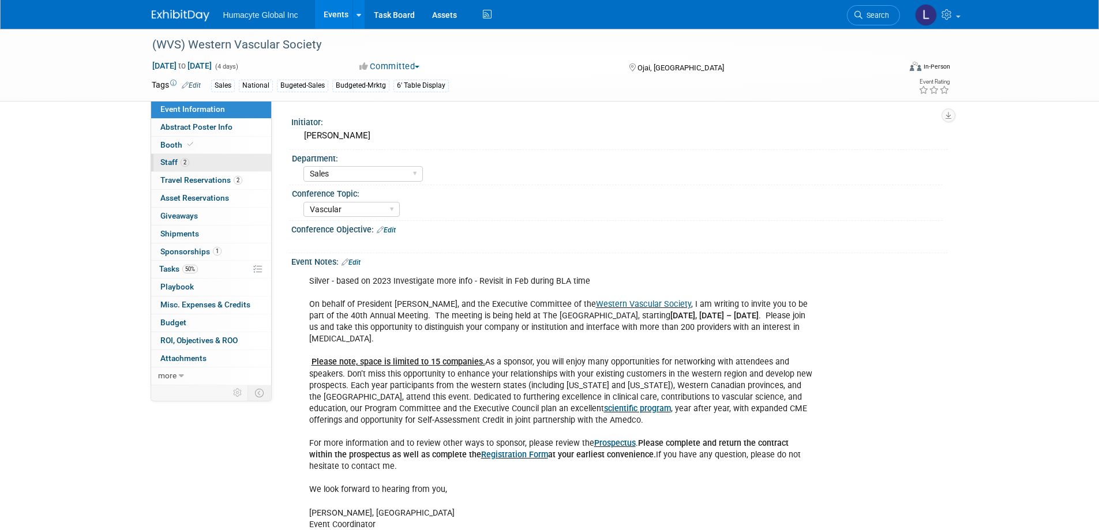
click at [165, 171] on link "2 Staff 2" at bounding box center [211, 162] width 120 height 17
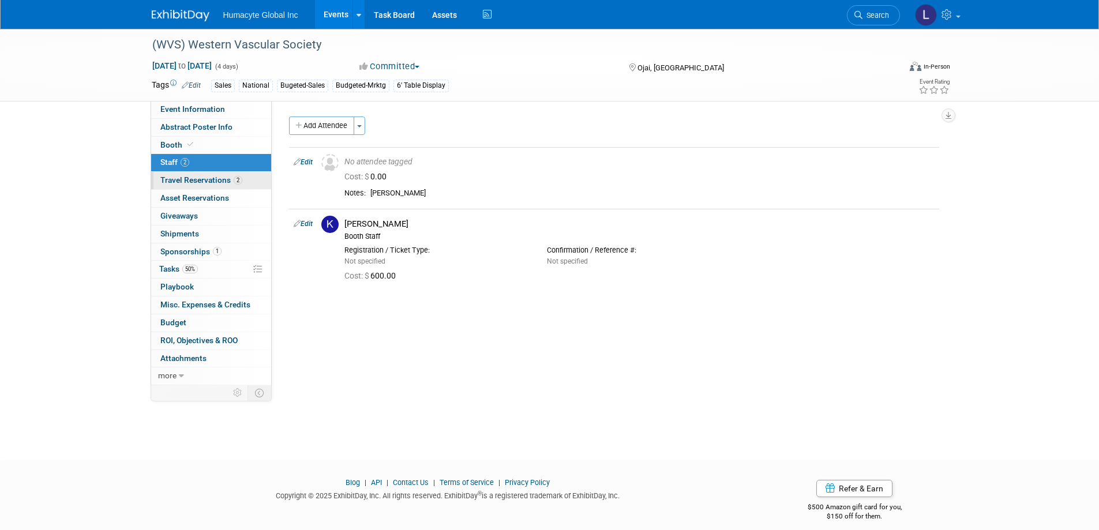
click at [170, 175] on span "Travel Reservations 2" at bounding box center [201, 179] width 82 height 9
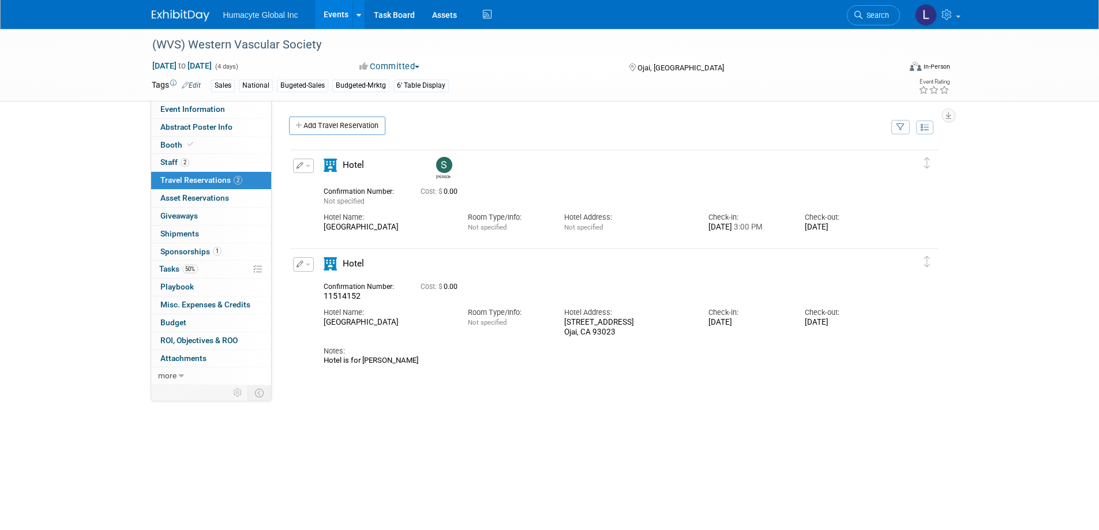
click at [310, 167] on button "button" at bounding box center [303, 166] width 21 height 14
click at [319, 187] on button "Edit Reservation" at bounding box center [342, 186] width 97 height 17
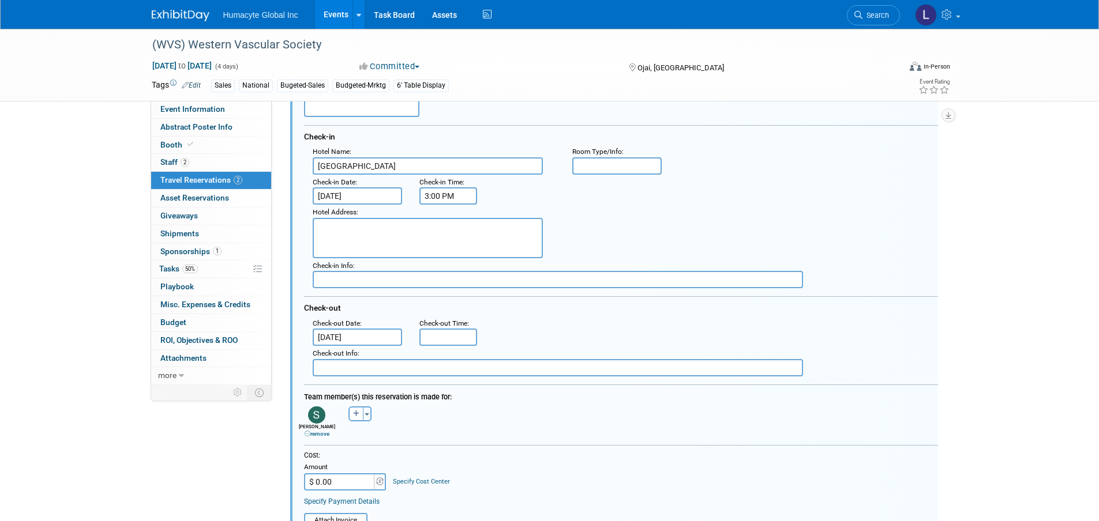
scroll to position [193, 0]
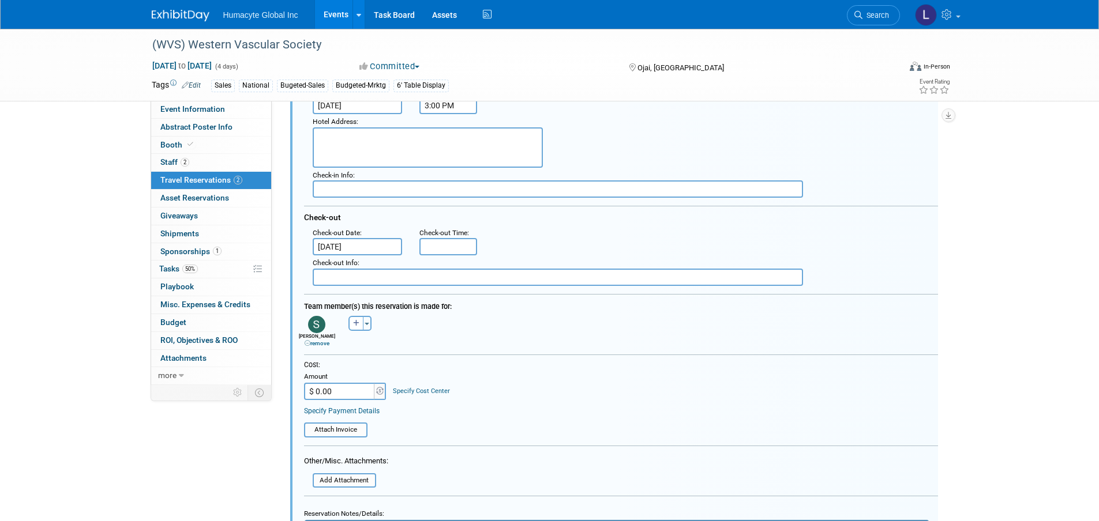
click at [314, 344] on link "remove" at bounding box center [316, 343] width 25 height 6
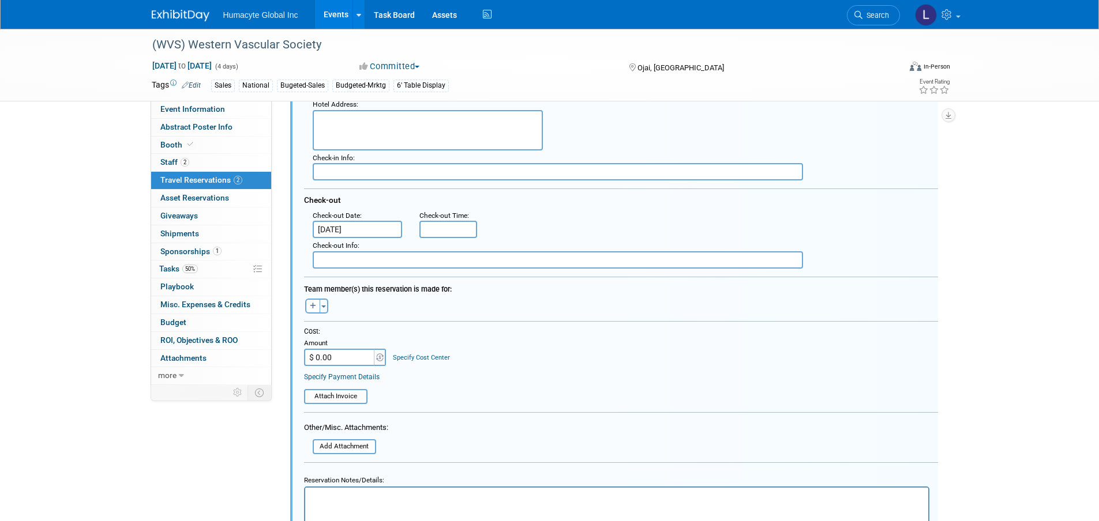
scroll to position [231, 0]
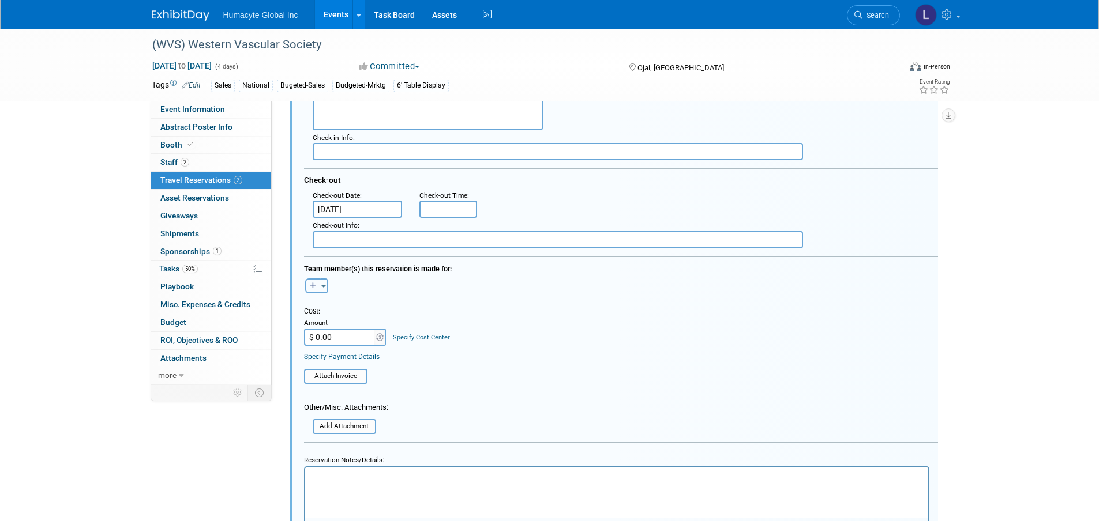
click at [313, 284] on icon "button" at bounding box center [313, 286] width 6 height 7
select select
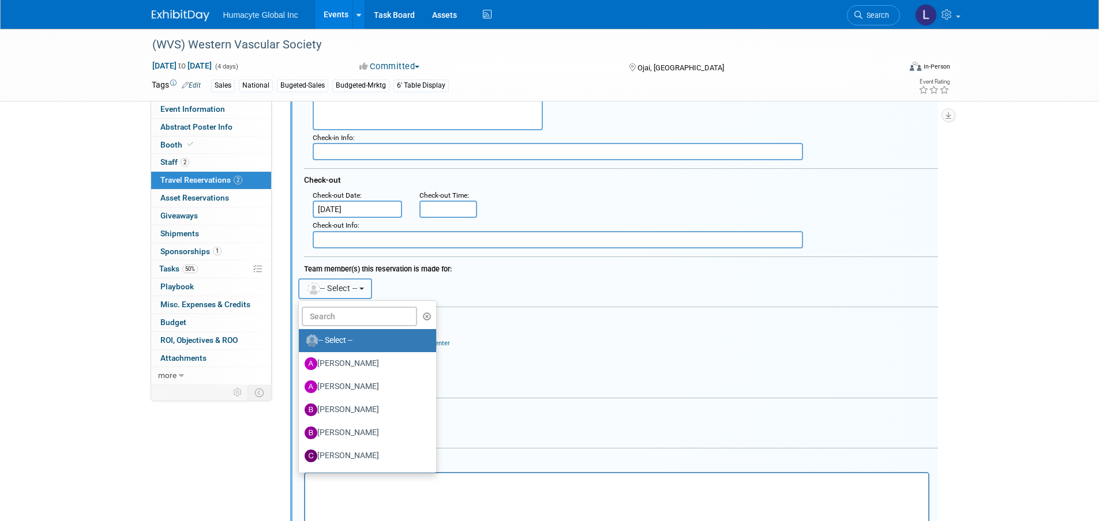
click at [314, 285] on img "button" at bounding box center [313, 289] width 13 height 13
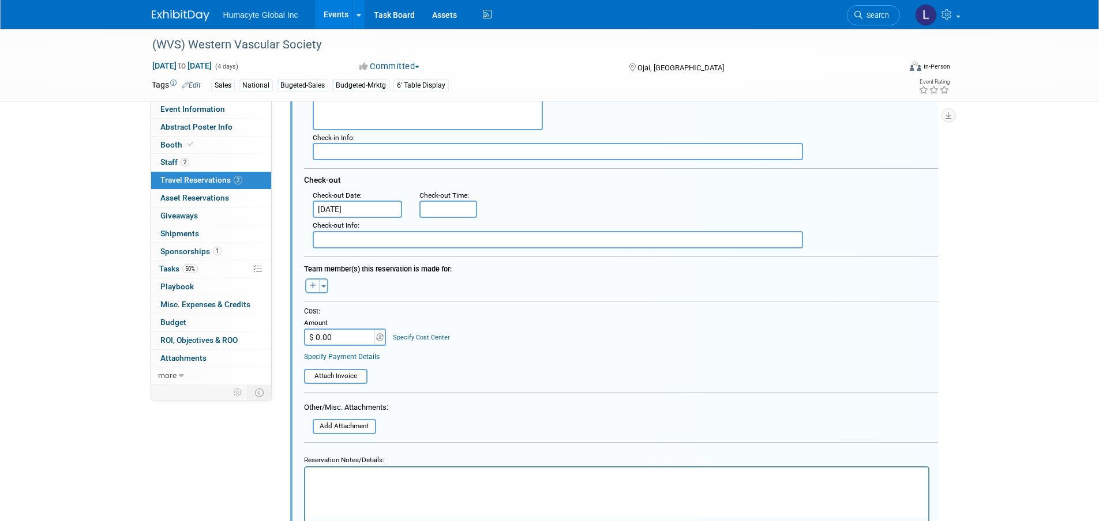
click at [309, 282] on button "button" at bounding box center [312, 286] width 15 height 15
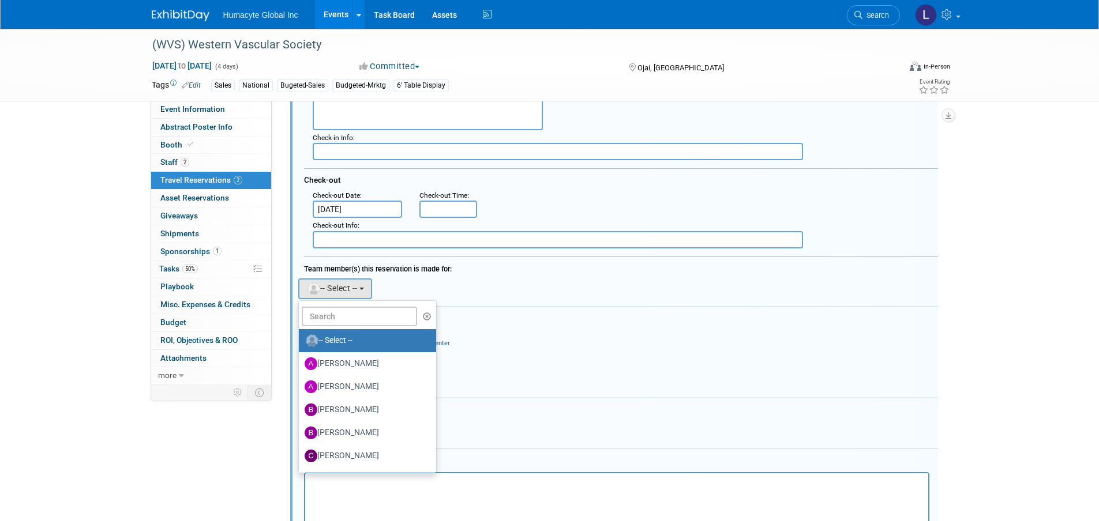
click at [334, 330] on link "-- Select --" at bounding box center [368, 340] width 138 height 23
click at [328, 318] on input "text" at bounding box center [359, 317] width 115 height 20
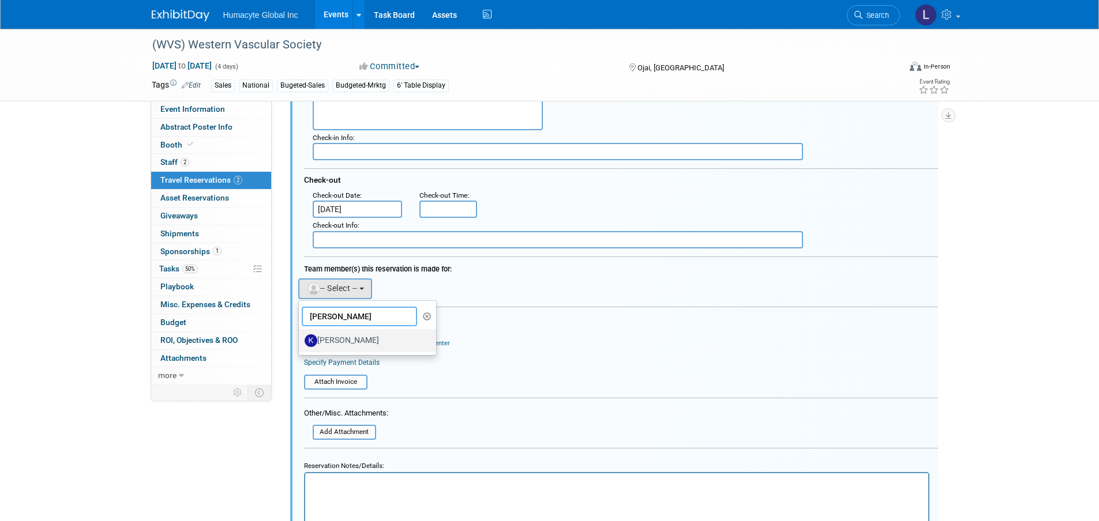
type input "Kim"
click at [330, 344] on label "Kimberly VanderMeer" at bounding box center [364, 341] width 121 height 18
click at [300, 343] on input "Kimberly VanderMeer" at bounding box center [296, 339] width 7 height 7
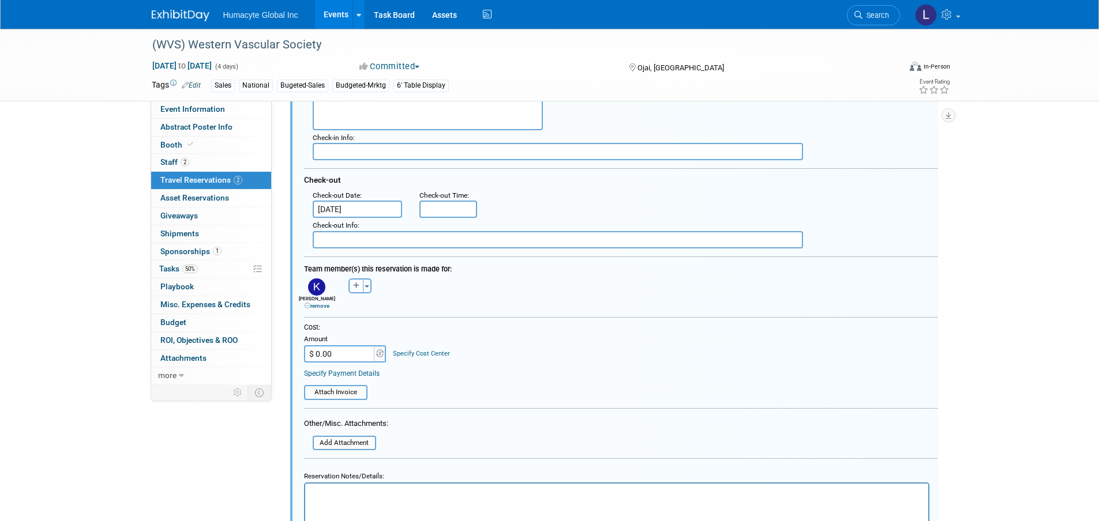
click at [451, 318] on div at bounding box center [621, 320] width 634 height 6
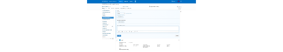
scroll to position [461, 0]
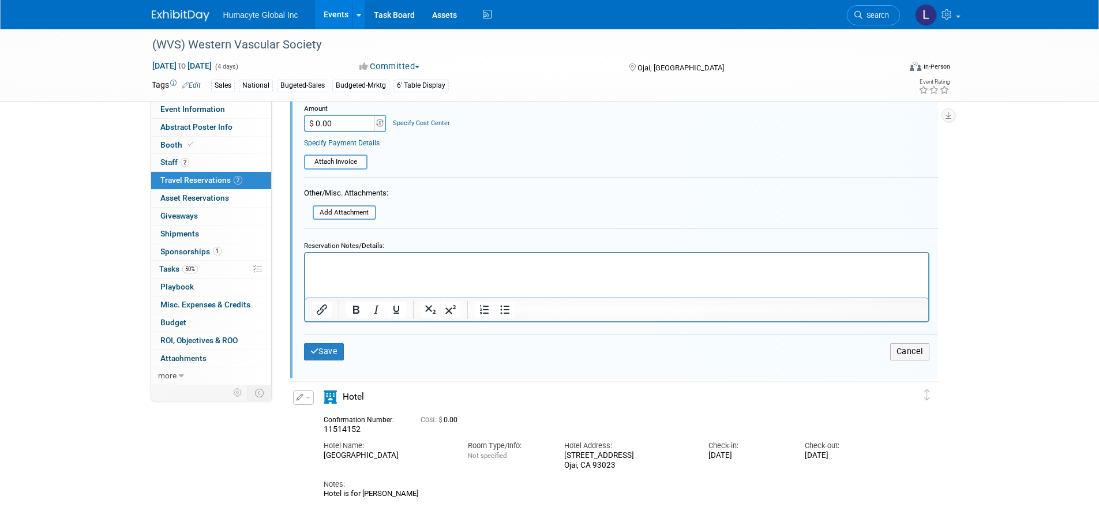
click at [111, 220] on div "(WVS) Western Vascular Society Sep 14, 2025 to Sep 17, 2025 (4 days) Sep 14, 20…" at bounding box center [549, 48] width 1099 height 960
click at [544, 176] on form "<i class="fas fa-plane" style="padding: 6px 4px 6px 1px;"></i> Flight <i class=…" at bounding box center [621, 36] width 634 height 677
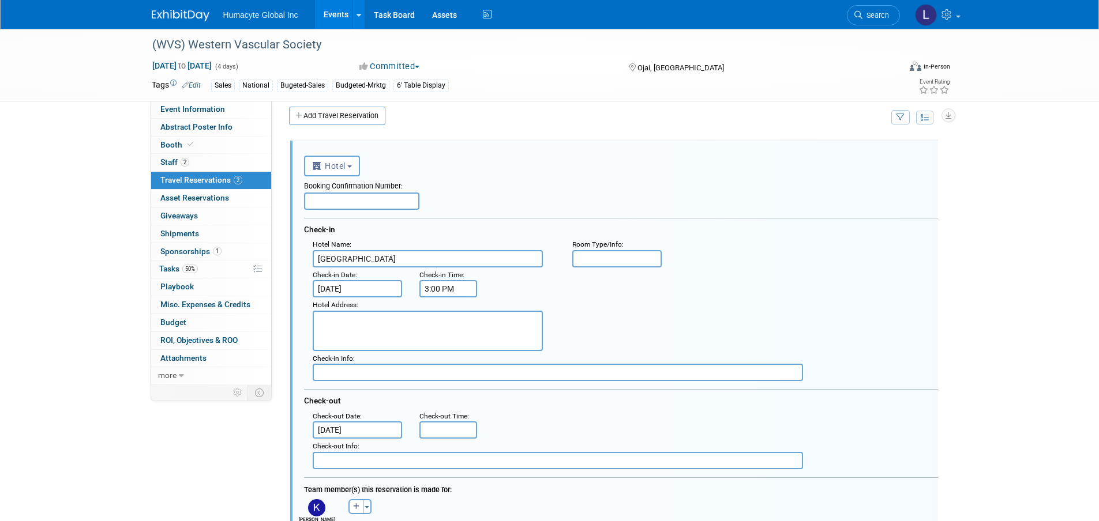
scroll to position [0, 0]
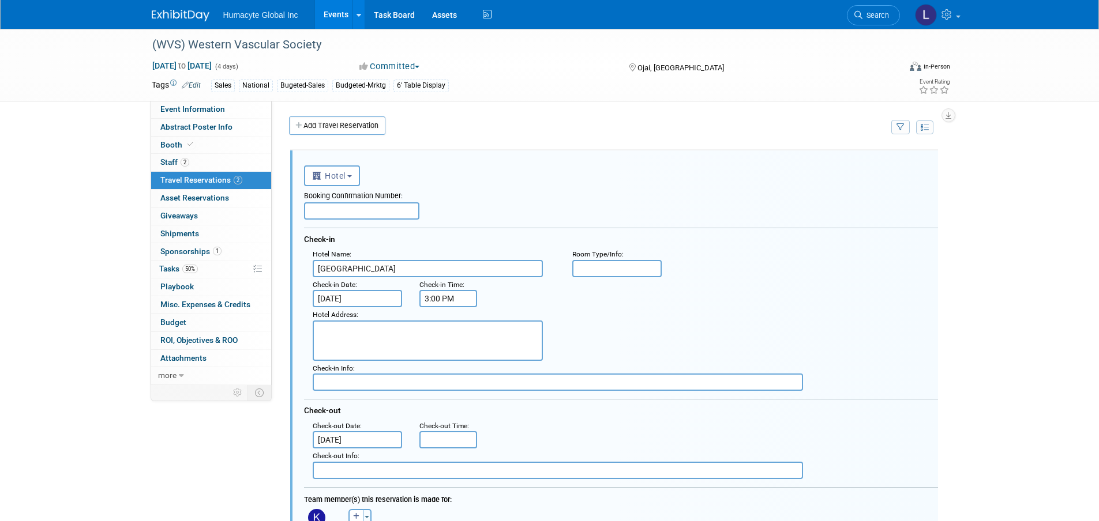
click at [478, 324] on textarea at bounding box center [428, 341] width 230 height 40
paste textarea "m 301 North Montgomery Street Ojai, CA 93023"
click at [328, 328] on textarea "m 301 North Montgomery Street Ojai, CA 93023" at bounding box center [428, 341] width 230 height 40
click at [426, 331] on textarea "301 North Montgomery Street Ojai, CA 93023" at bounding box center [428, 341] width 230 height 40
click at [457, 328] on textarea "301 North Montgomery Street Ojai, CA 93023" at bounding box center [428, 341] width 230 height 40
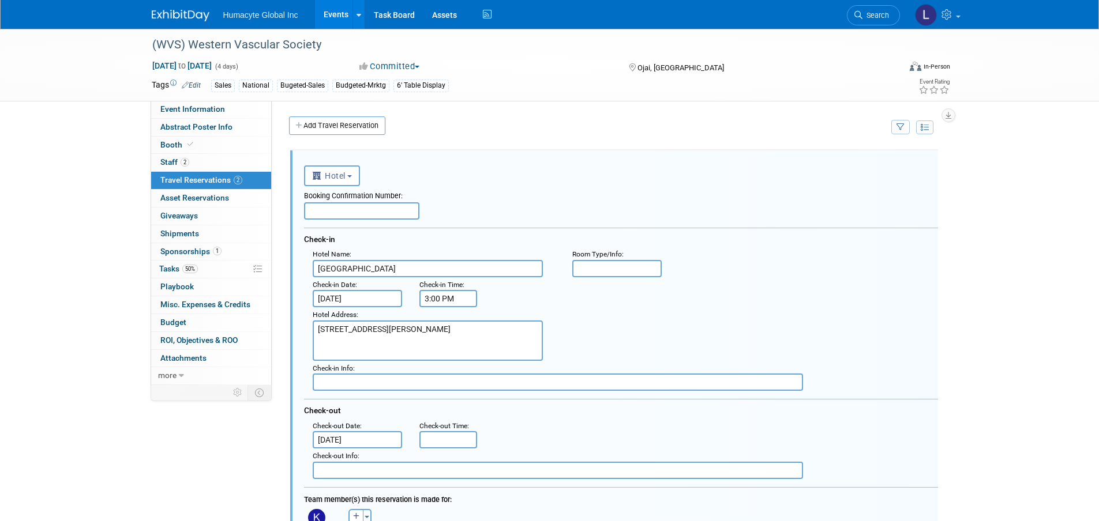
type textarea "301 North Montgomery Street Ojai, CA 93023"
drag, startPoint x: 408, startPoint y: 275, endPoint x: 122, endPoint y: 269, distance: 285.5
click at [122, 269] on div "(WVS) Western Vascular Society Sep 14, 2025 to Sep 17, 2025 (4 days) Sep 14, 20…" at bounding box center [549, 509] width 1099 height 960
type input "Su Nido"
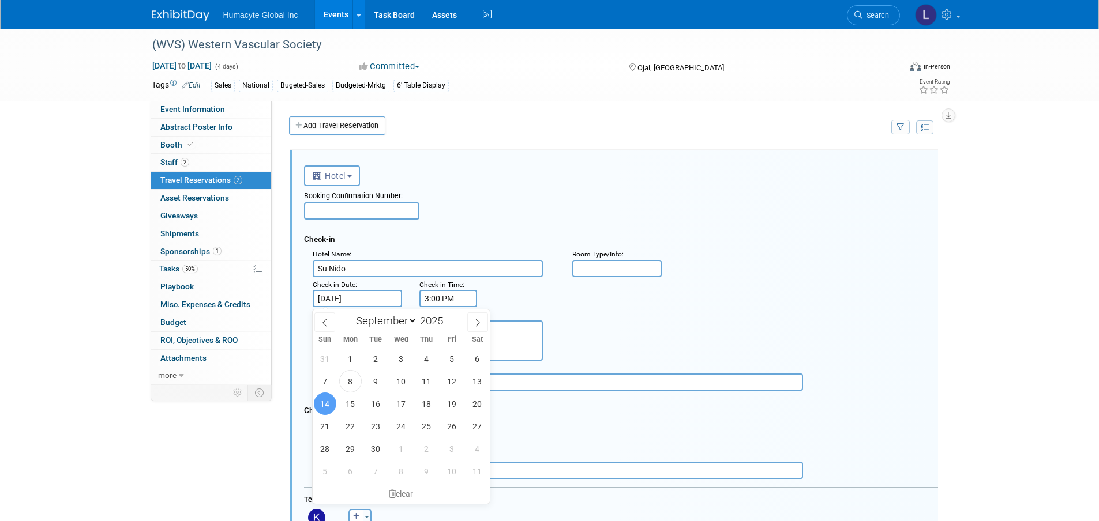
click at [353, 304] on input "Sep 14, 2025" at bounding box center [358, 298] width 90 height 17
click at [352, 403] on span "15" at bounding box center [350, 404] width 22 height 22
type input "Sep 15, 2025"
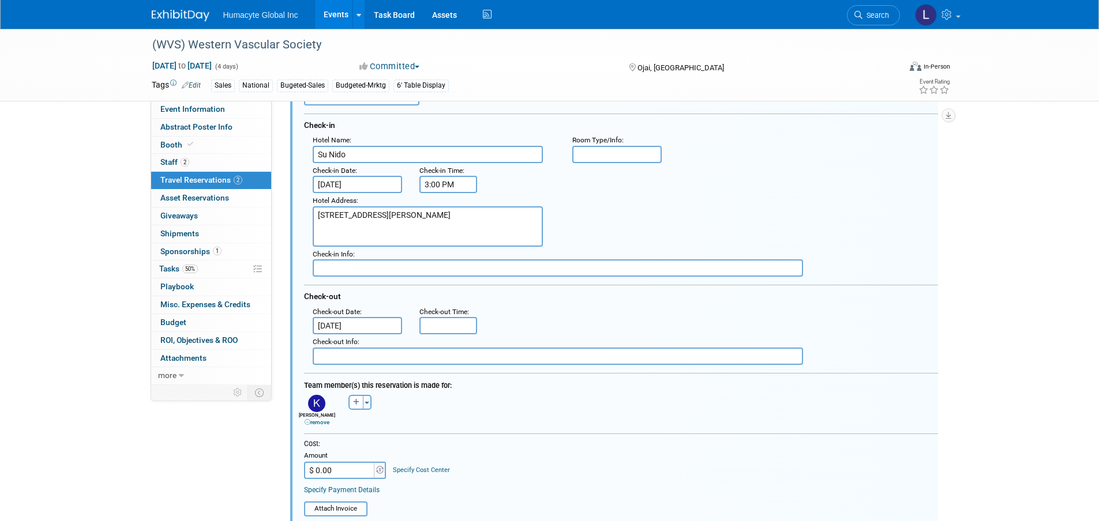
scroll to position [115, 0]
click at [389, 427] on div "Team member(s) this reservation is made for: Adrian remove Anthony remove remov…" at bounding box center [621, 399] width 634 height 55
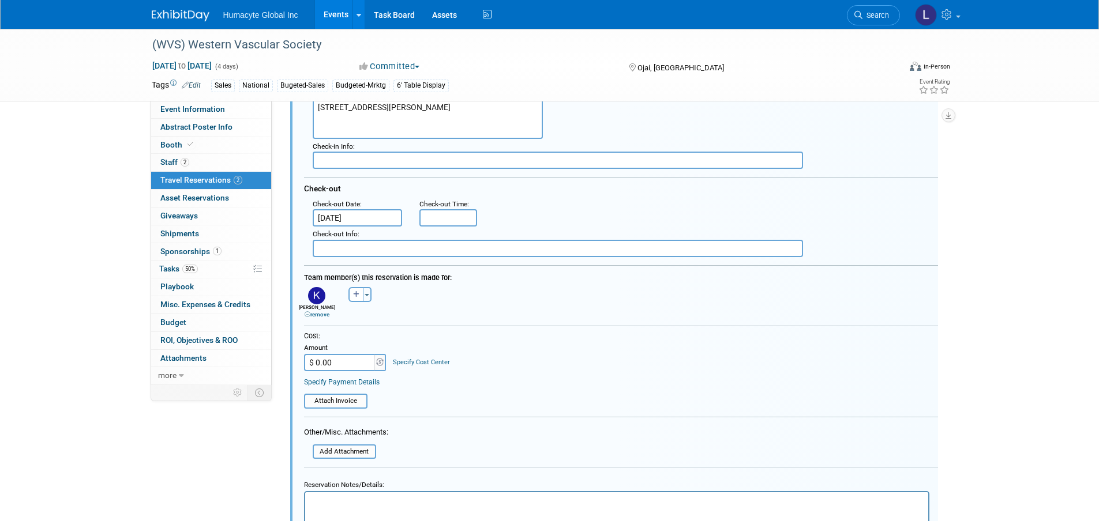
scroll to position [231, 0]
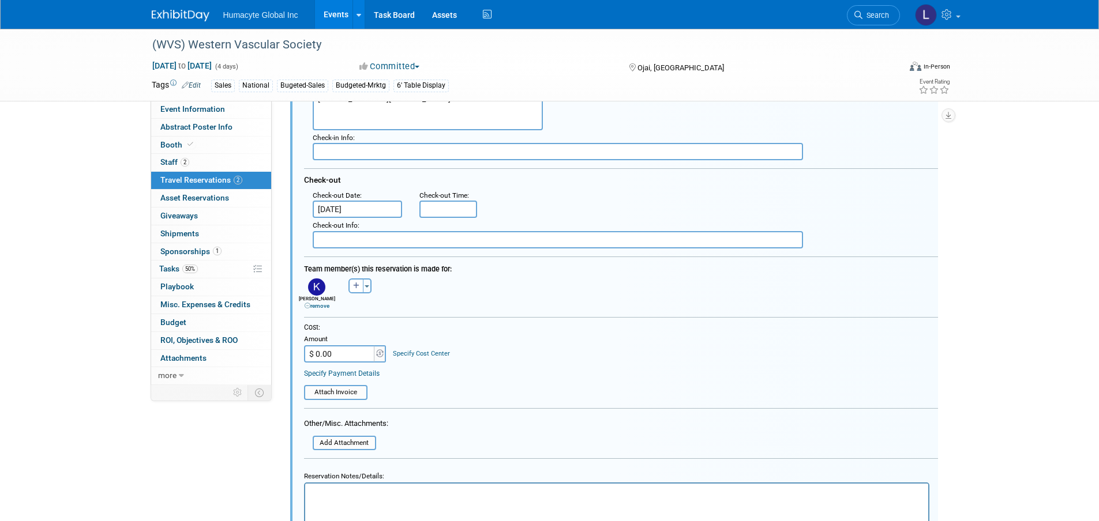
click at [388, 499] on html at bounding box center [615, 492] width 623 height 16
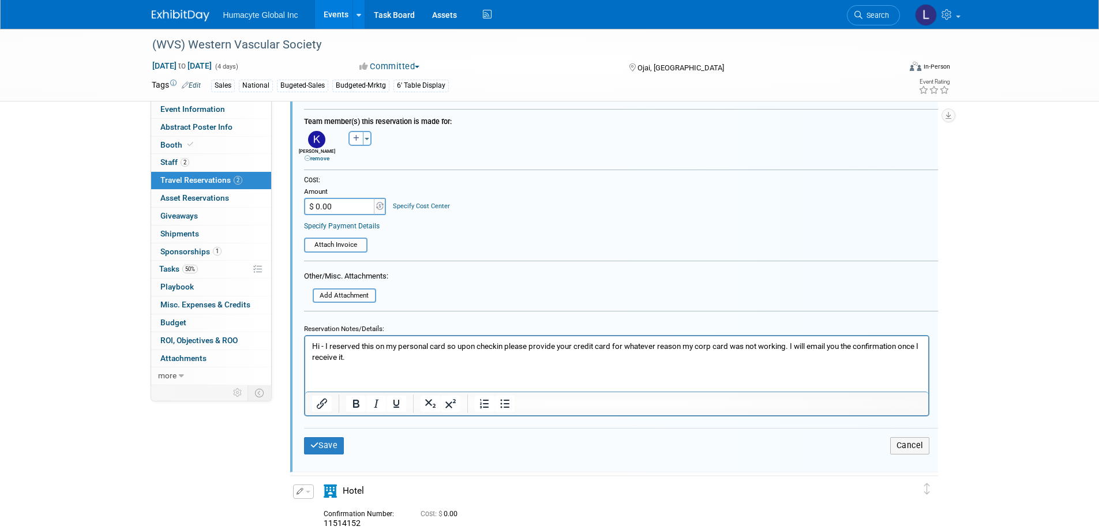
scroll to position [404, 0]
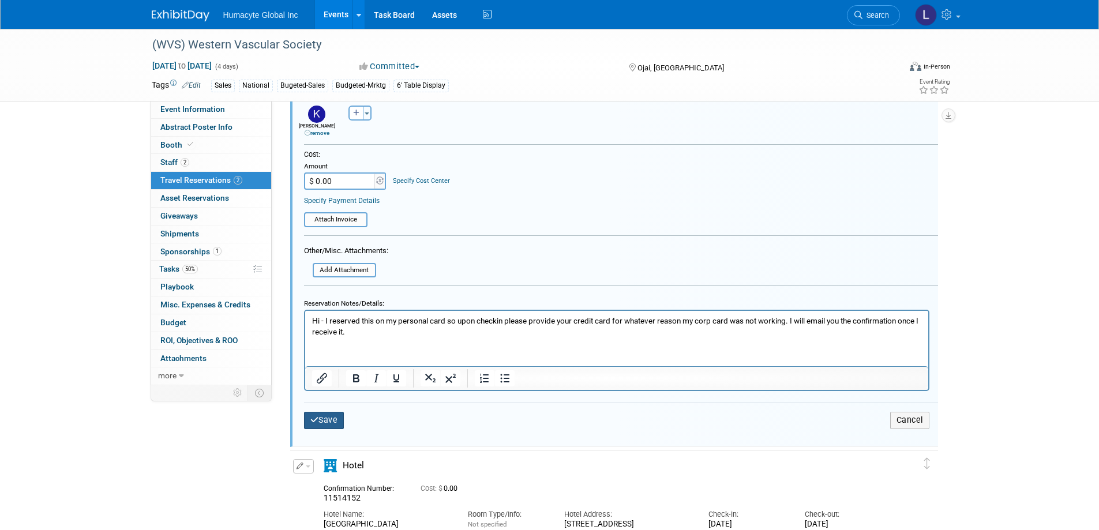
click at [324, 419] on button "Save" at bounding box center [324, 420] width 40 height 17
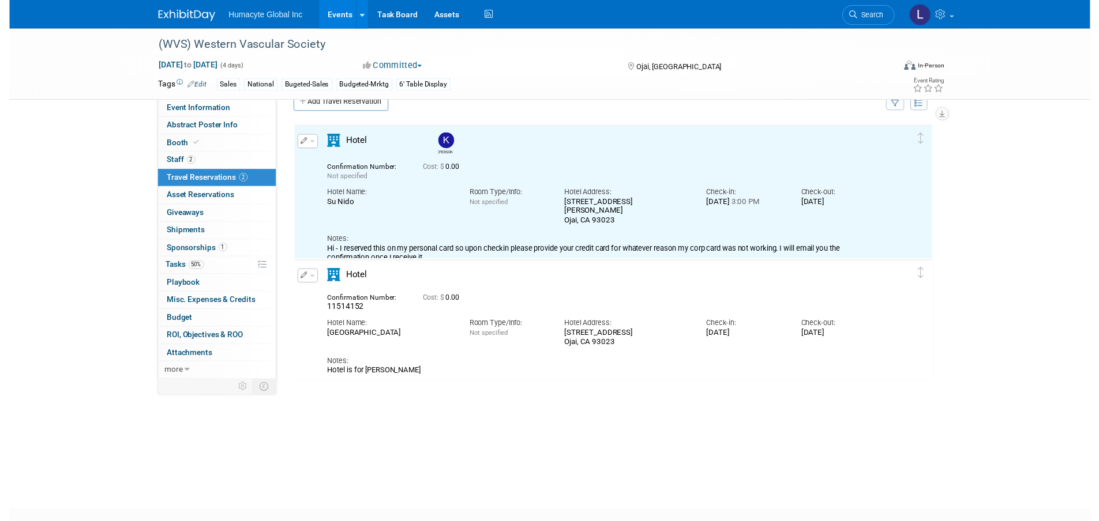
scroll to position [20, 0]
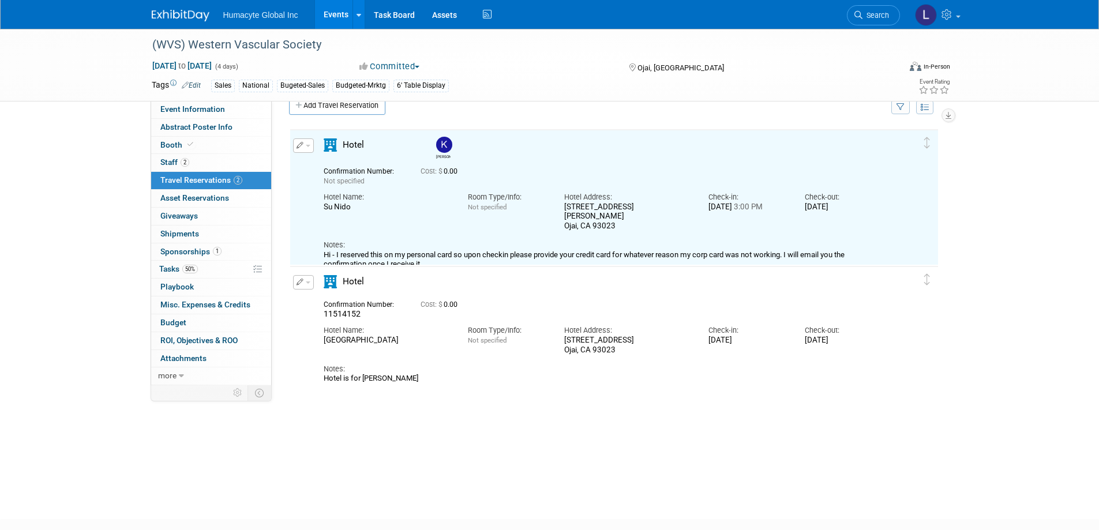
click at [664, 412] on div "Kimberly" at bounding box center [614, 301] width 650 height 346
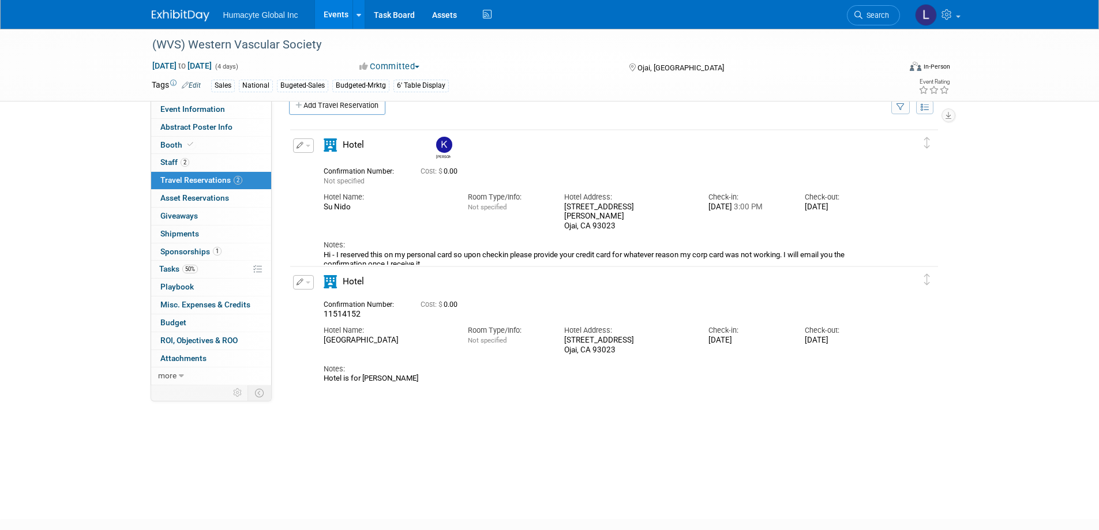
click at [313, 148] on button "button" at bounding box center [303, 145] width 21 height 14
click at [312, 170] on button "Edit Reservation" at bounding box center [342, 165] width 97 height 17
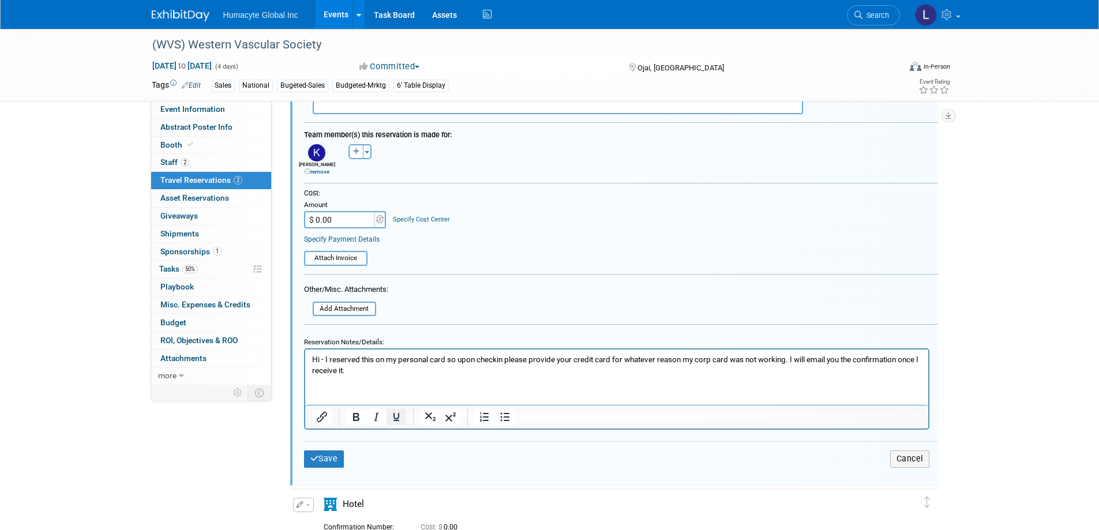
scroll to position [366, 0]
click at [405, 374] on p "Hi - I reserved this on my personal card so upon checkin please provide your cr…" at bounding box center [616, 364] width 610 height 22
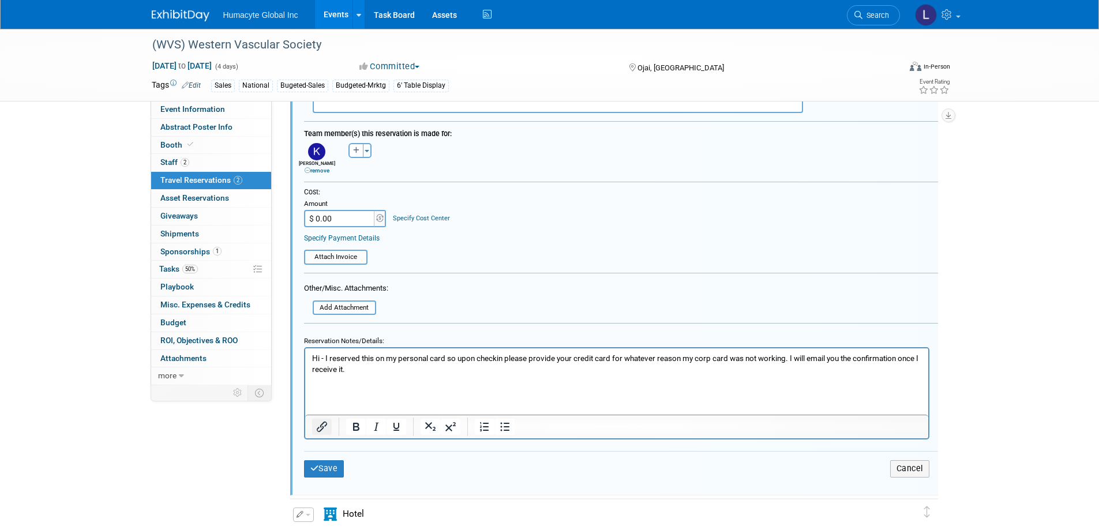
click at [322, 434] on icon "Insert/edit link" at bounding box center [322, 427] width 14 height 14
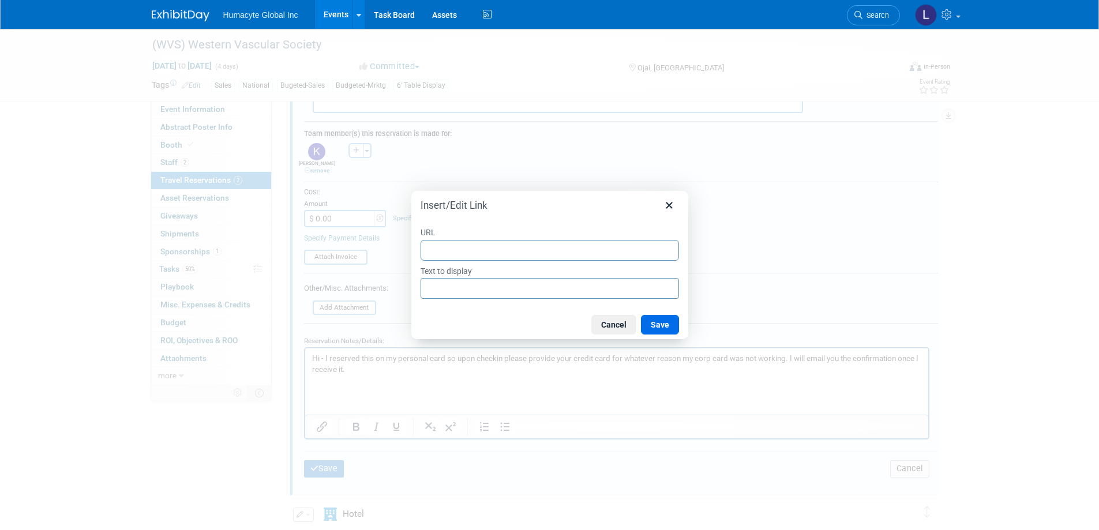
type input "https://sunidoinn.com/?utm_source=gmb"
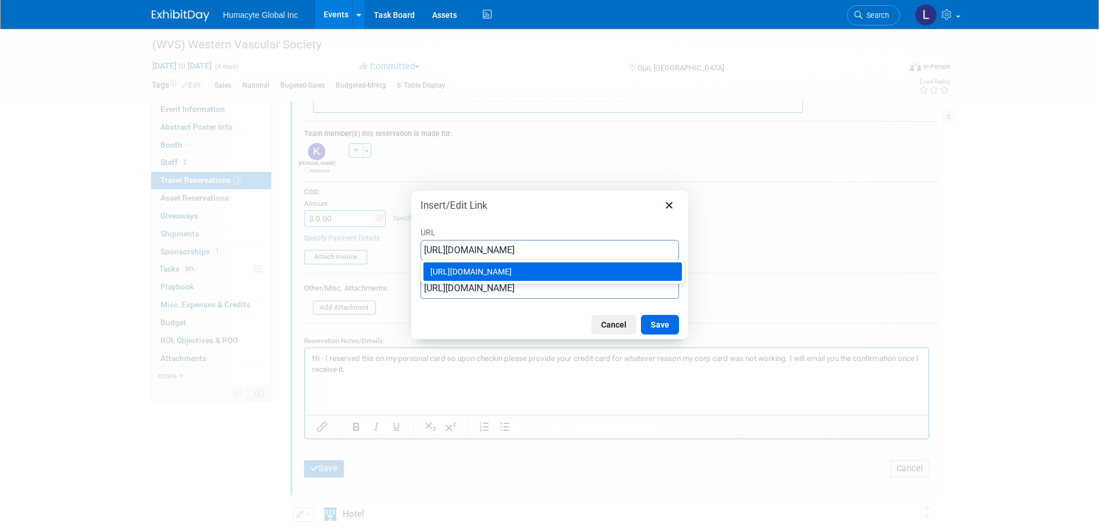
click at [659, 328] on button "Save" at bounding box center [660, 325] width 38 height 20
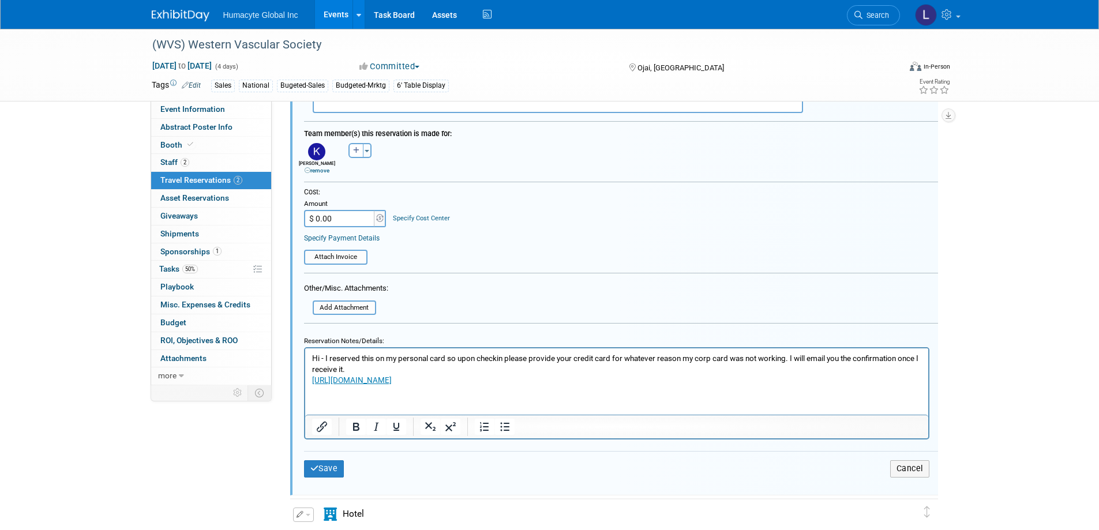
click at [424, 366] on p "Hi - I reserved this on my personal card so upon checkin please provide your cr…" at bounding box center [616, 364] width 610 height 22
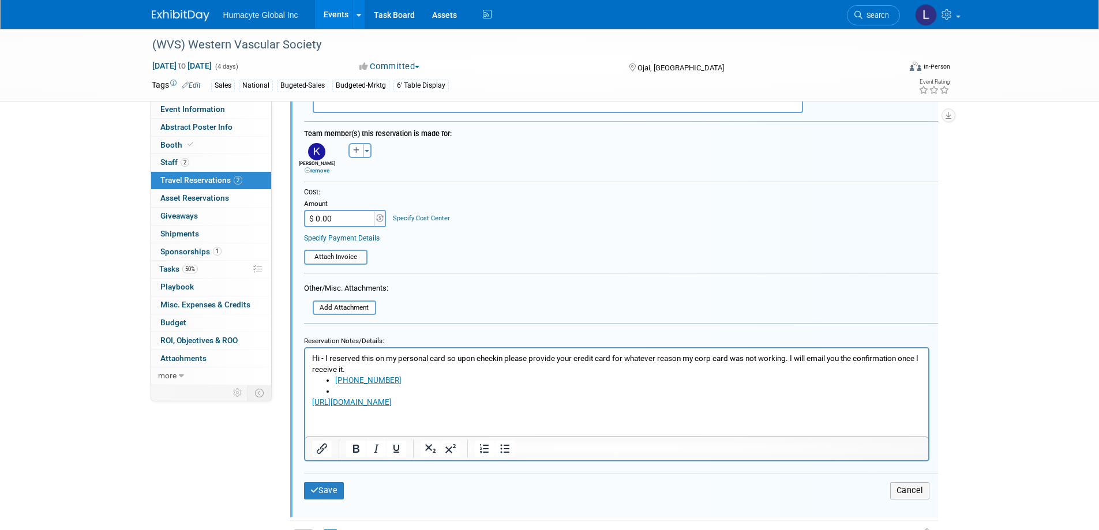
click at [357, 392] on li "Rich Text Area. Press ALT-0 for help." at bounding box center [627, 391] width 586 height 11
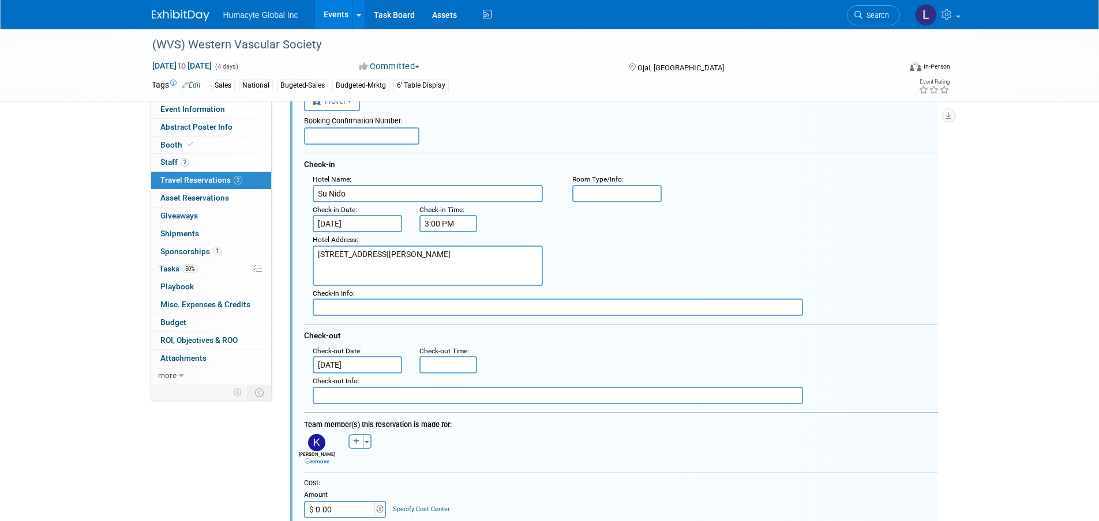
scroll to position [0, 0]
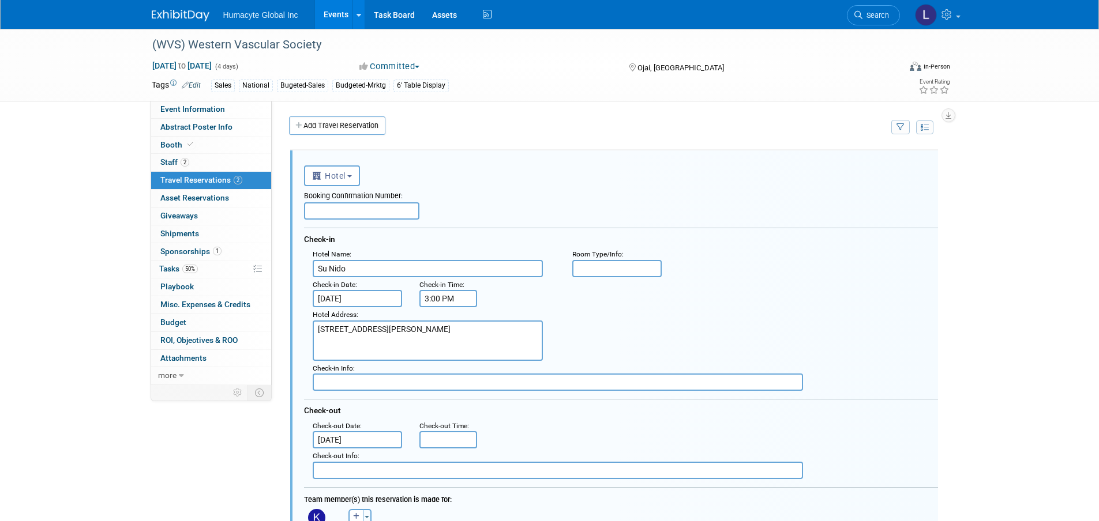
click at [384, 338] on textarea "301 North Montgomery Street Ojai, CA 93023" at bounding box center [428, 341] width 230 height 40
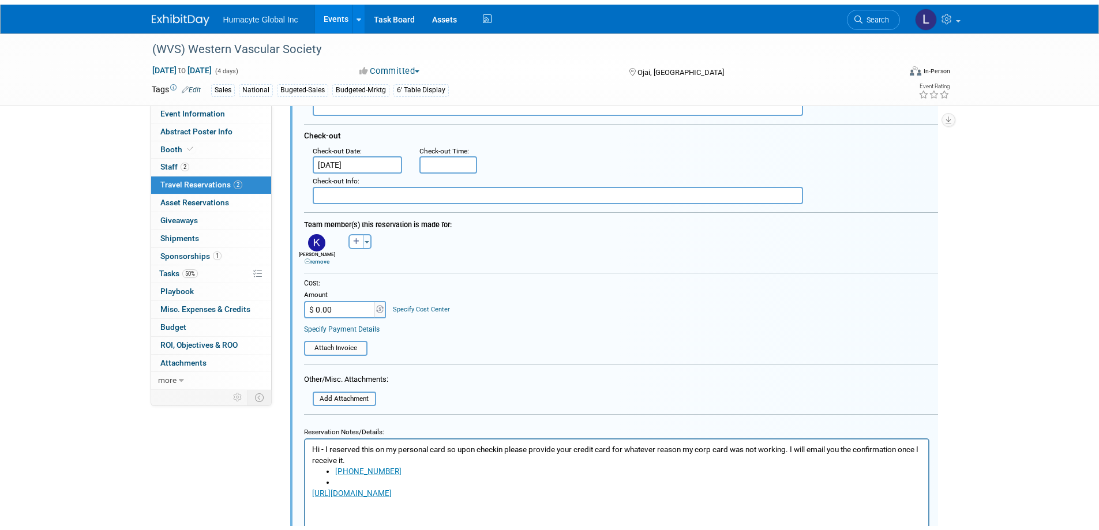
scroll to position [346, 0]
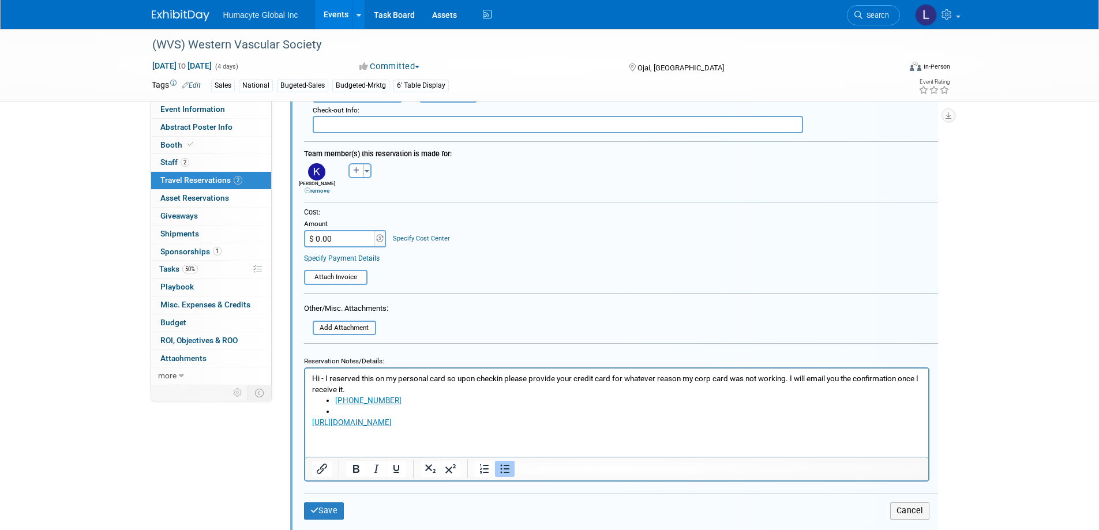
type textarea "301 North Montgomery Street Ojai, CA 93023 1-805-754-3513"
drag, startPoint x: 410, startPoint y: 399, endPoint x: 320, endPoint y: 401, distance: 90.0
click at [320, 401] on ul "1-805-754-3513﻿" at bounding box center [616, 406] width 610 height 22
click at [339, 408] on li "Rich Text Area. Press ALT-0 for help." at bounding box center [627, 411] width 586 height 11
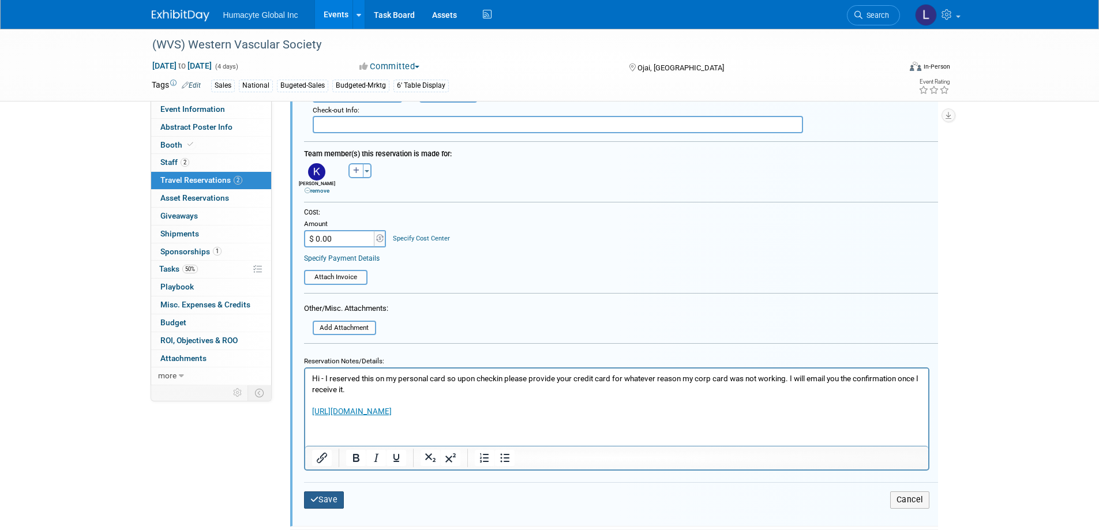
click at [319, 503] on button "Save" at bounding box center [324, 499] width 40 height 17
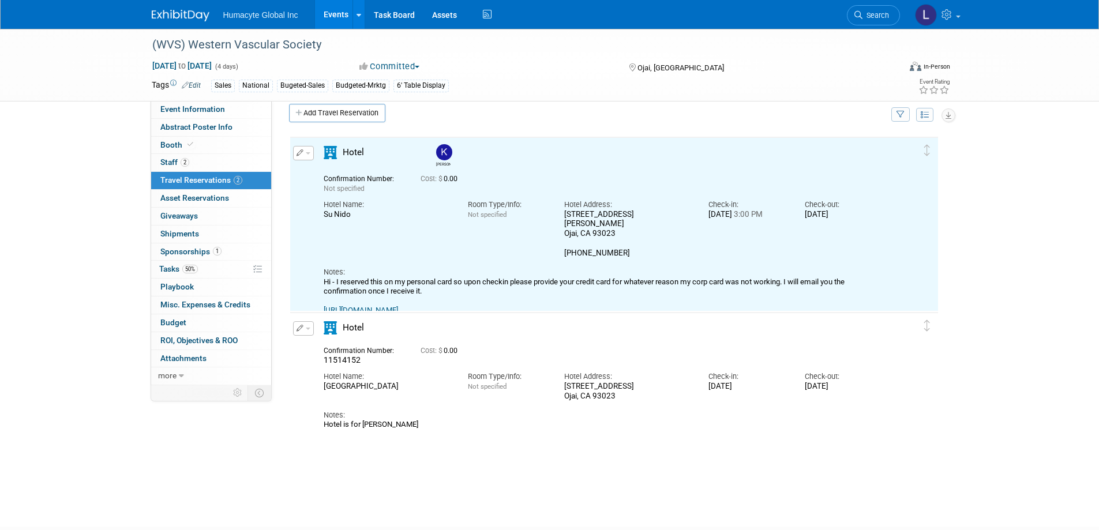
scroll to position [0, 0]
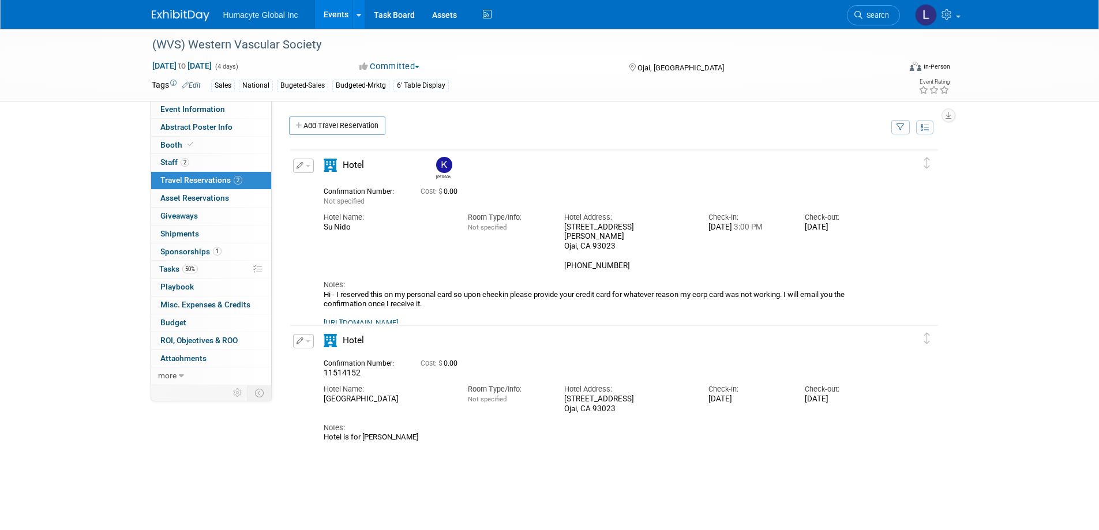
click at [188, 101] on div "(WVS) Western Vascular Society Sep 14, 2025 to Sep 17, 2025 (4 days) Sep 14, 20…" at bounding box center [549, 65] width 1099 height 73
click at [188, 112] on span "Event Information" at bounding box center [192, 108] width 65 height 9
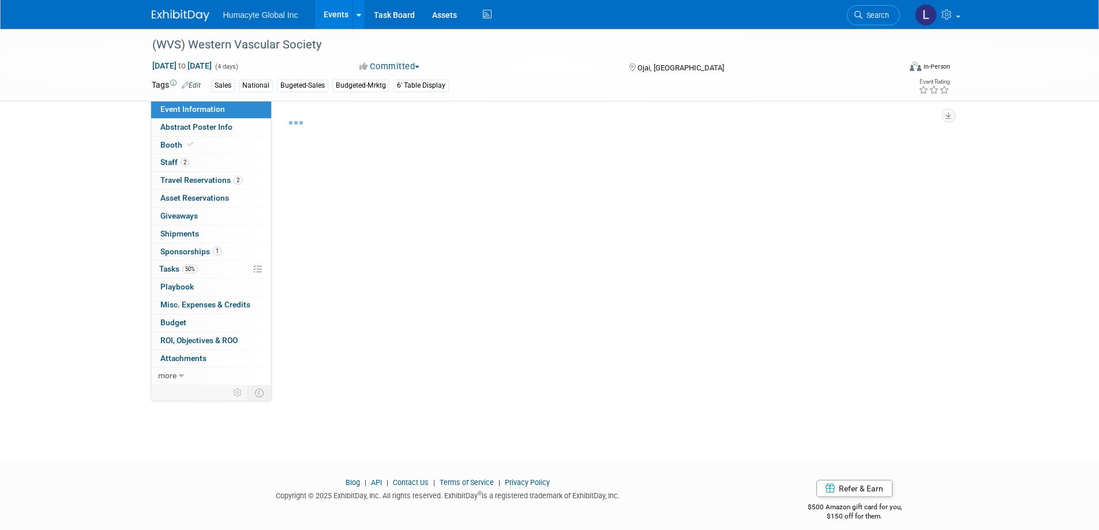
select select "Sales"
select select "Vascular"
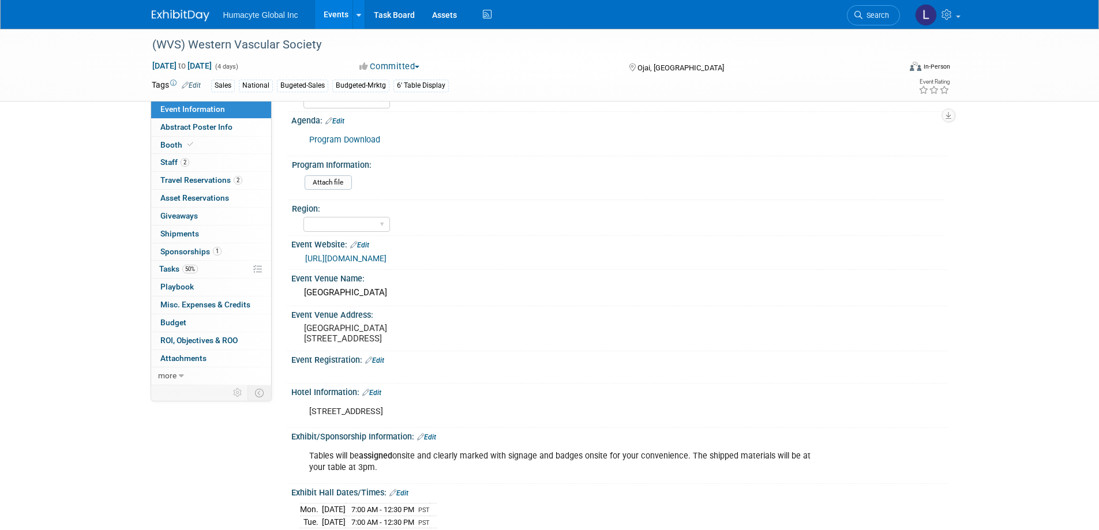
scroll to position [519, 0]
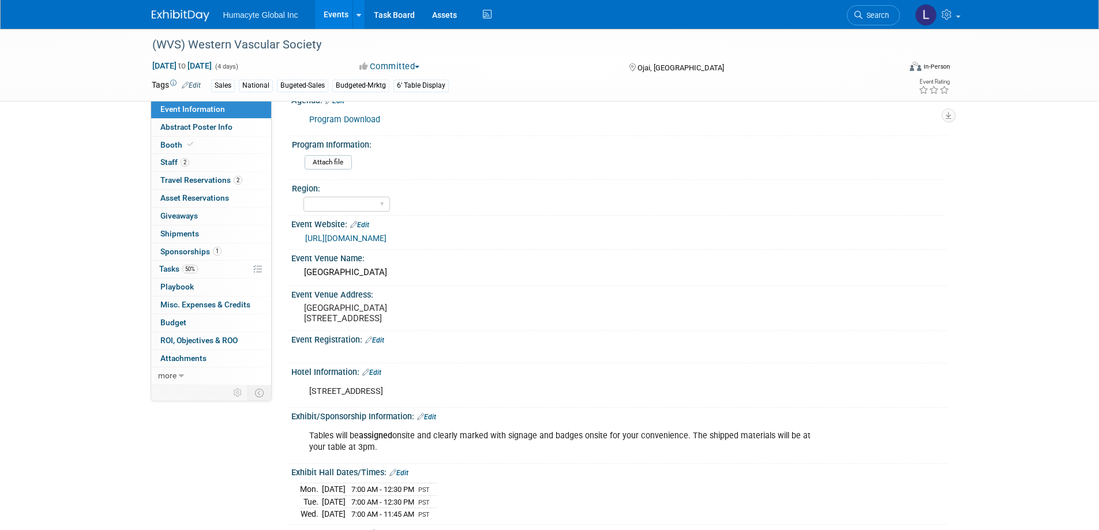
click at [352, 456] on div "Tables will be assigned onsite and clearly marked with signage and badges onsit…" at bounding box center [561, 441] width 520 height 35
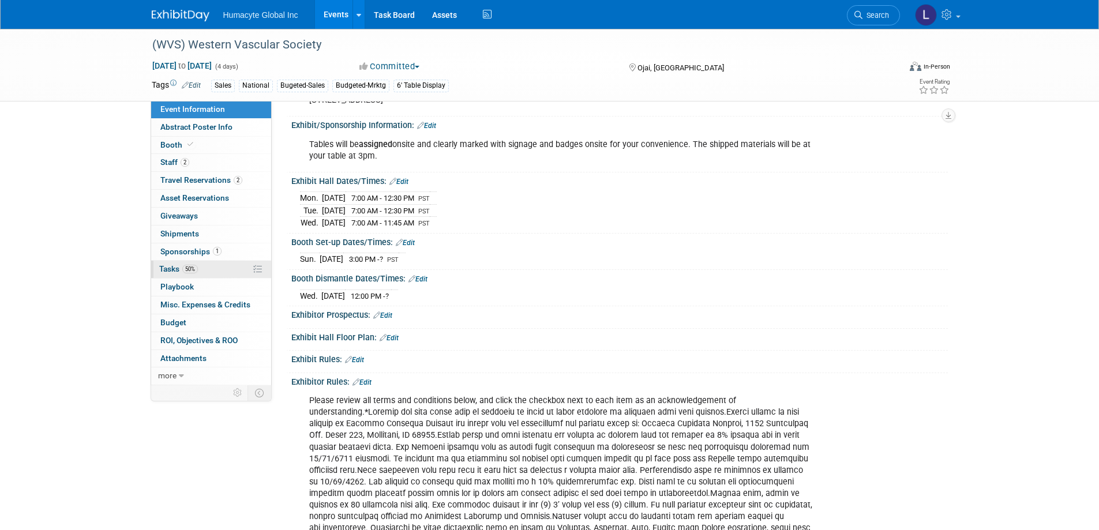
scroll to position [808, 0]
